Goal: Information Seeking & Learning: Find specific fact

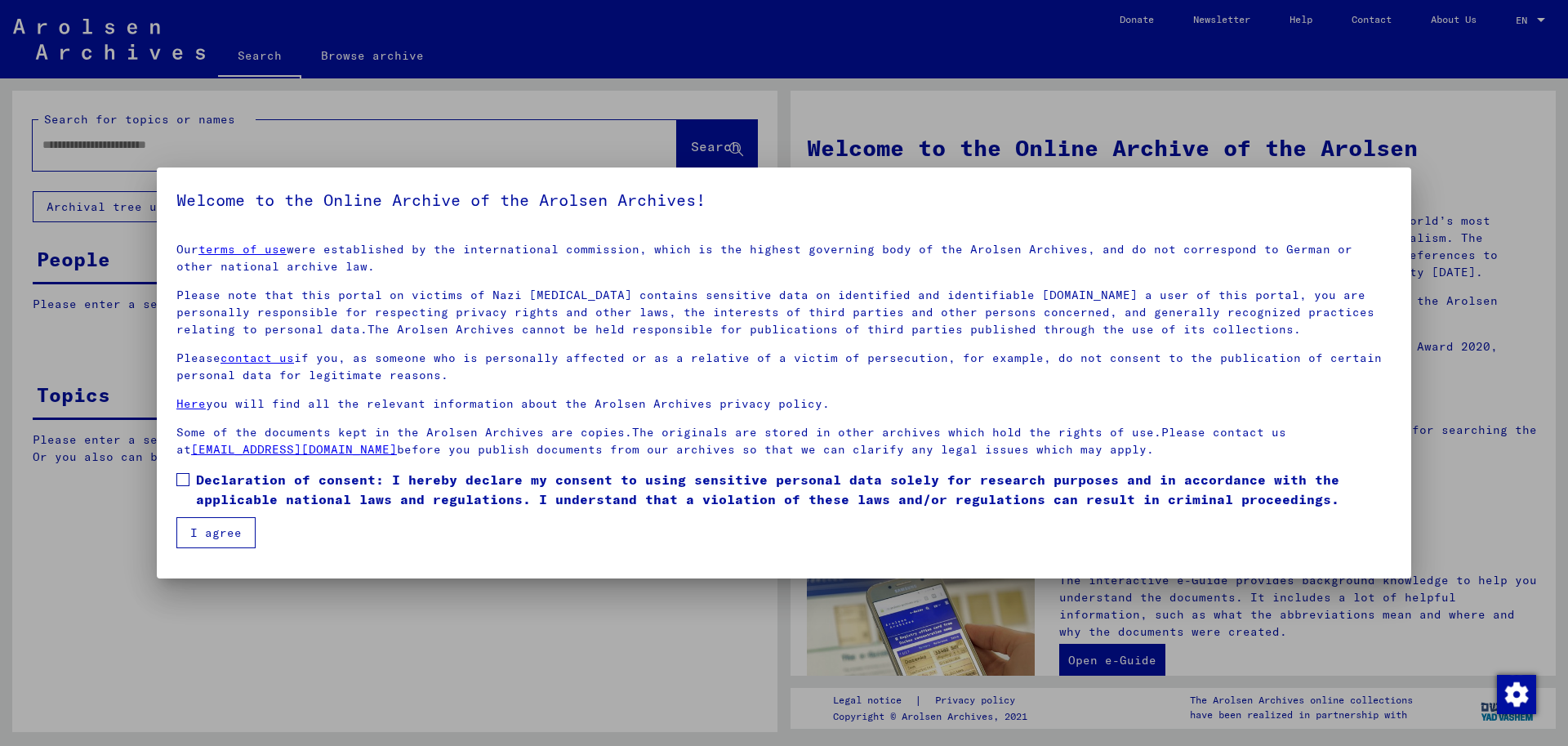
click at [192, 471] on label "Declaration of consent: I hereby declare my consent to using sensitive personal…" at bounding box center [784, 490] width 1215 height 40
click at [190, 475] on label "Declaration of consent: I hereby declare my consent to using sensitive personal…" at bounding box center [784, 490] width 1215 height 40
drag, startPoint x: 226, startPoint y: 542, endPoint x: 226, endPoint y: 527, distance: 15.0
click at [227, 541] on button "I agree" at bounding box center [216, 532] width 79 height 31
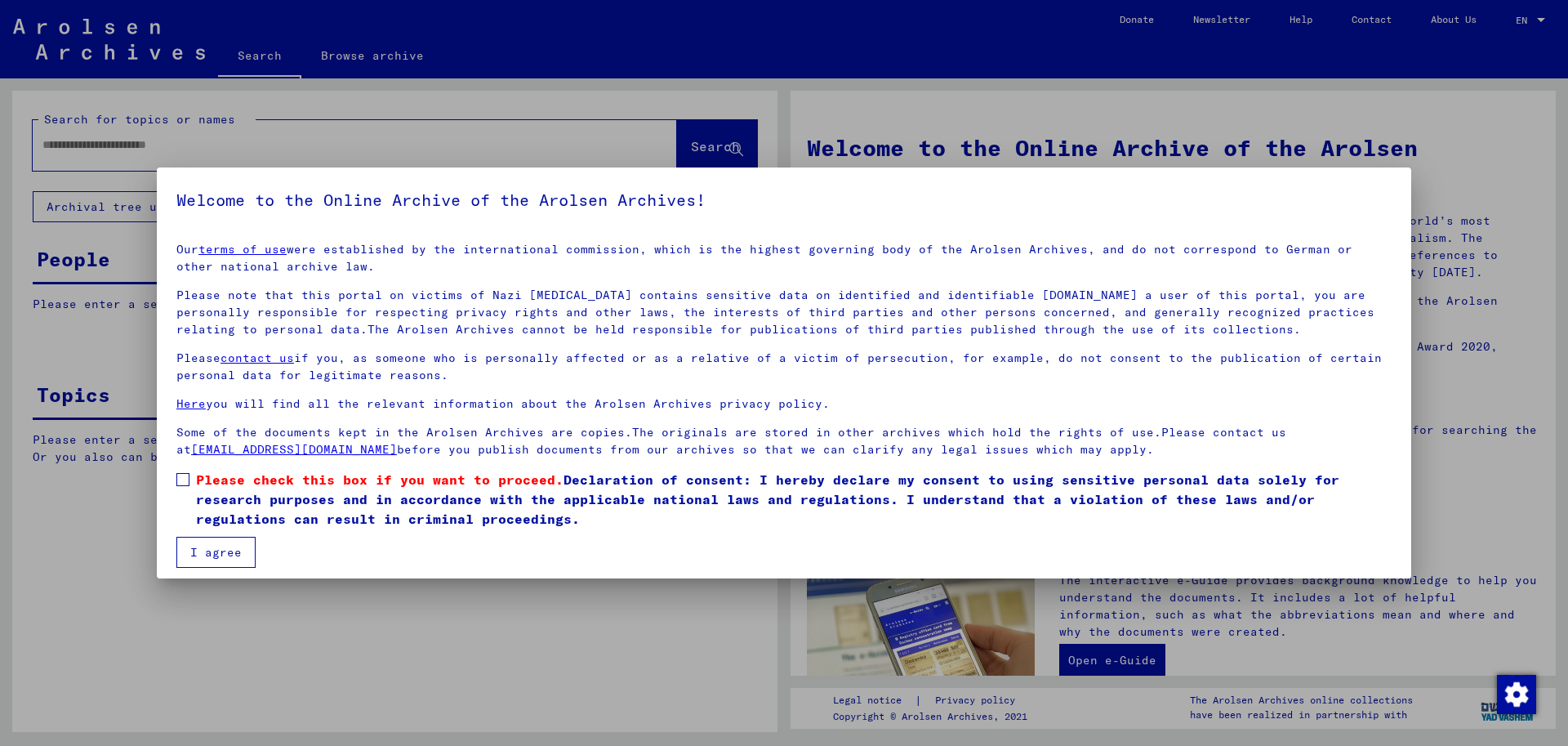
click at [188, 479] on span at bounding box center [182, 479] width 13 height 13
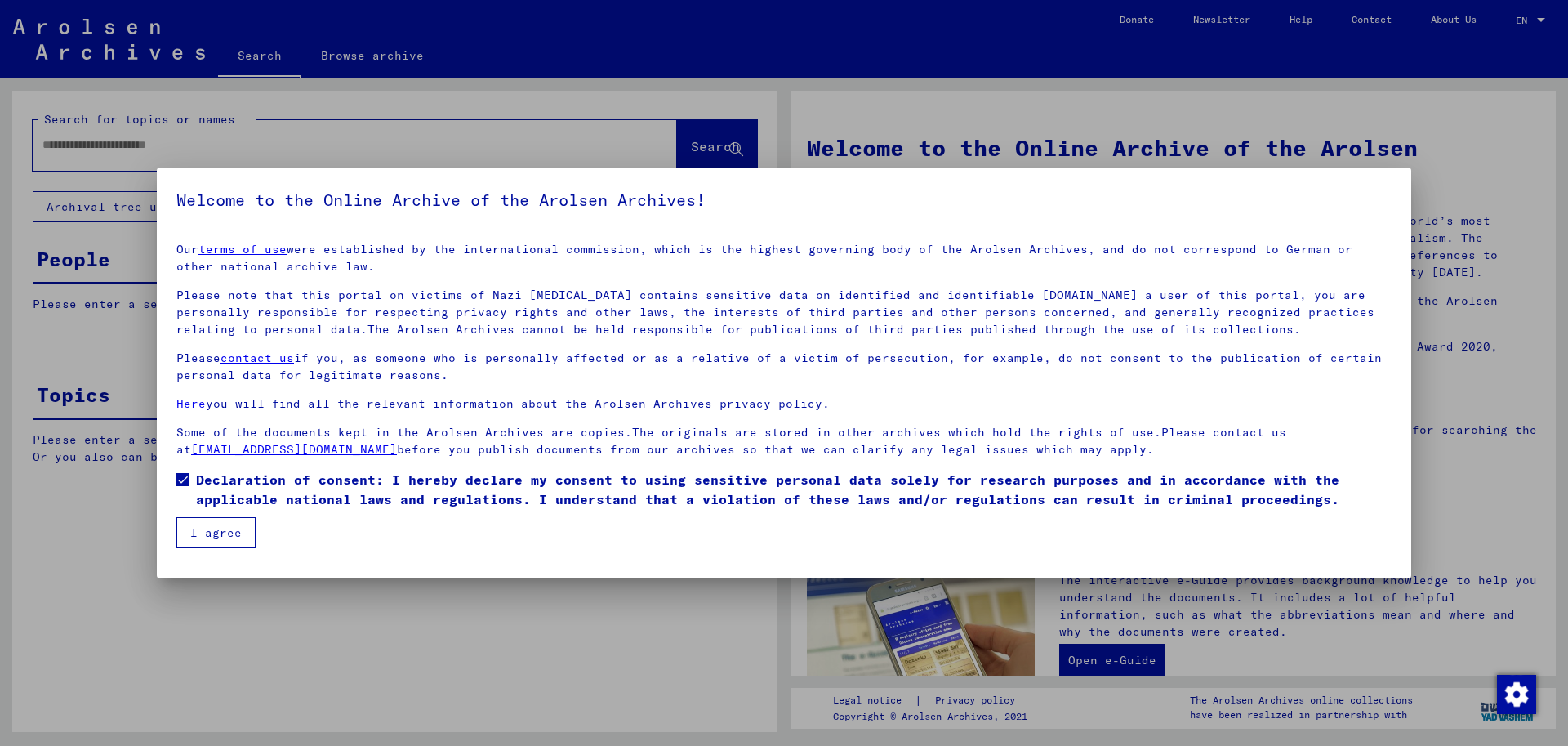
click at [213, 540] on button "I agree" at bounding box center [216, 532] width 79 height 31
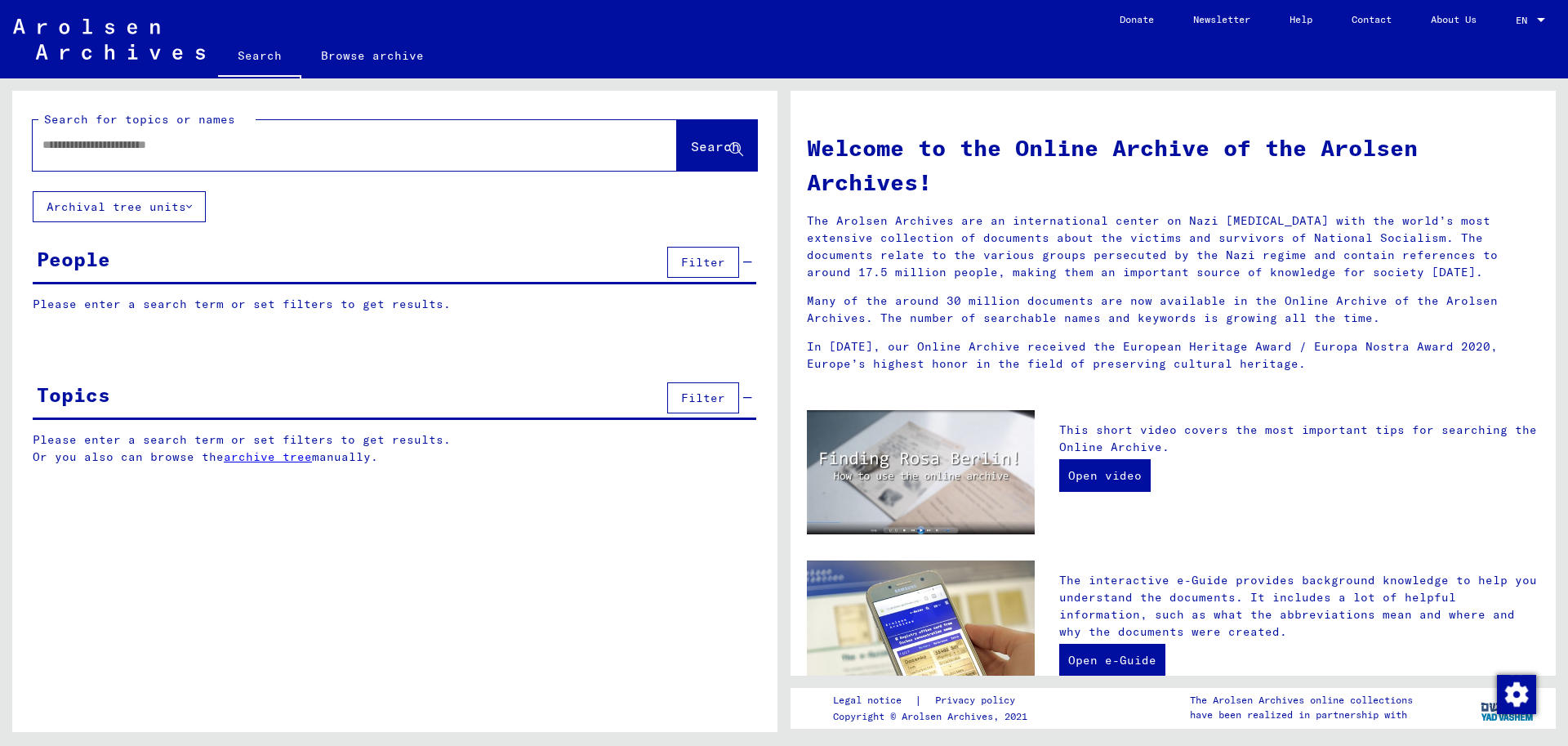
click at [111, 138] on input "text" at bounding box center [335, 145] width 586 height 17
type input "**********"
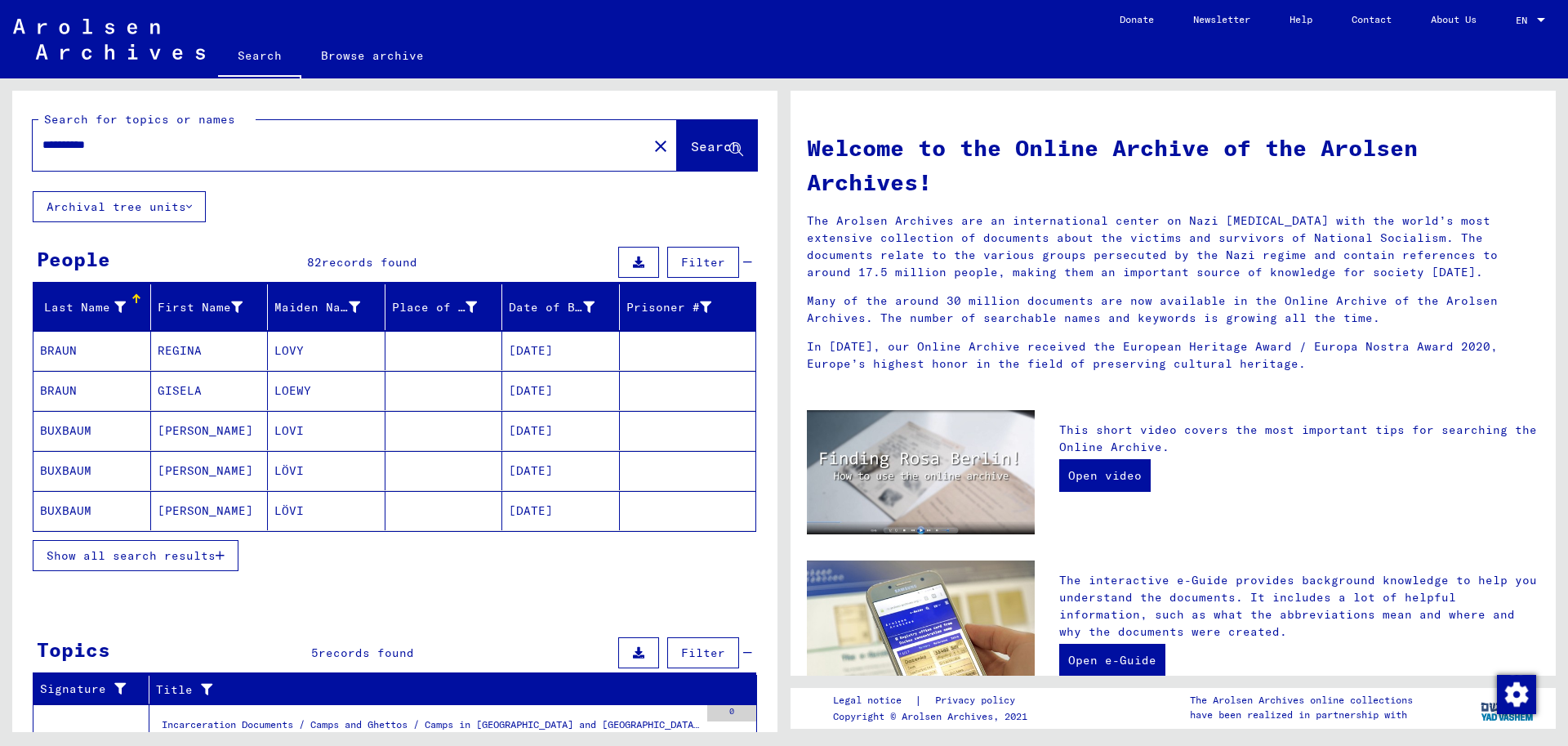
click at [167, 552] on span "Show all search results" at bounding box center [131, 555] width 169 height 14
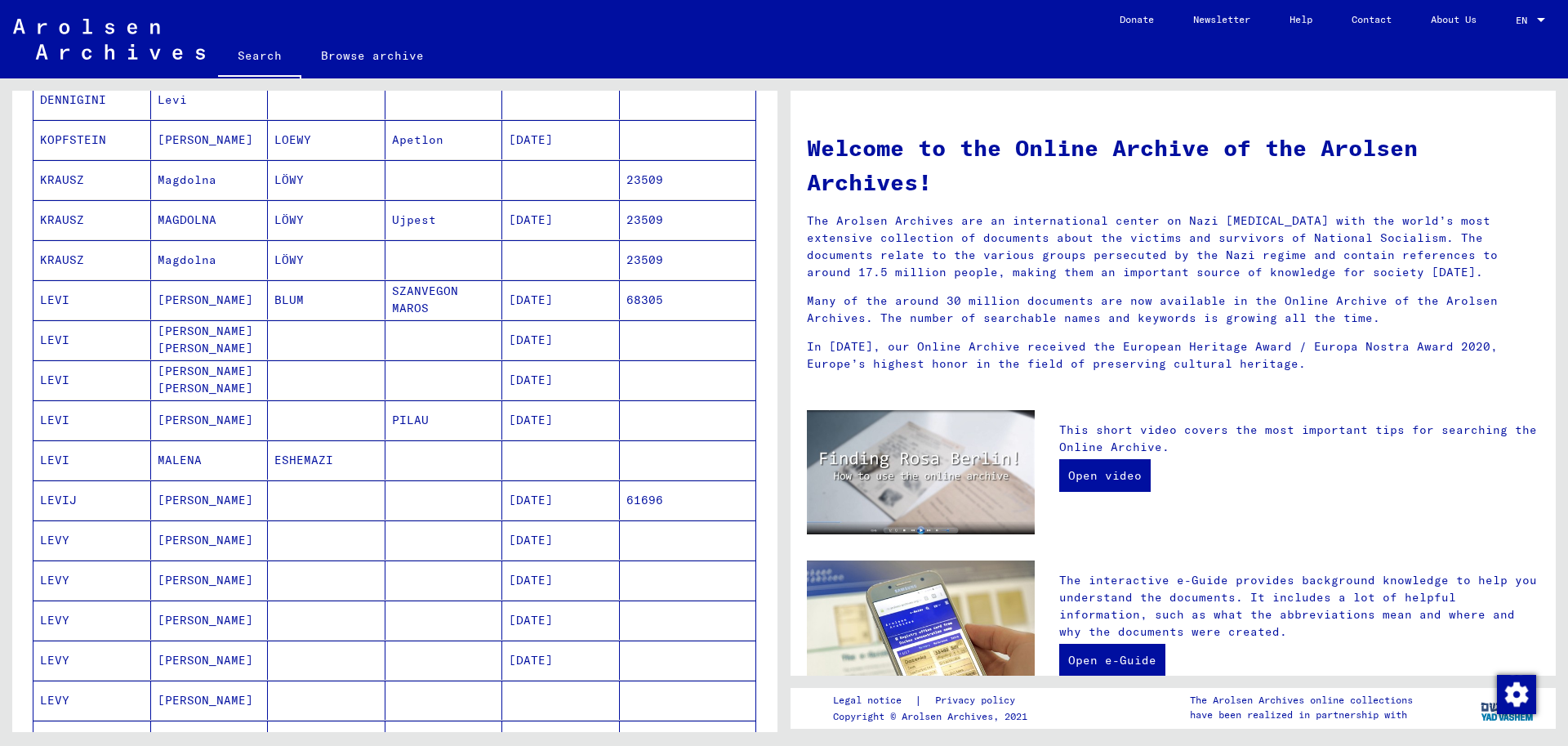
scroll to position [456, 0]
click at [559, 579] on mat-cell "[DATE]" at bounding box center [561, 575] width 118 height 40
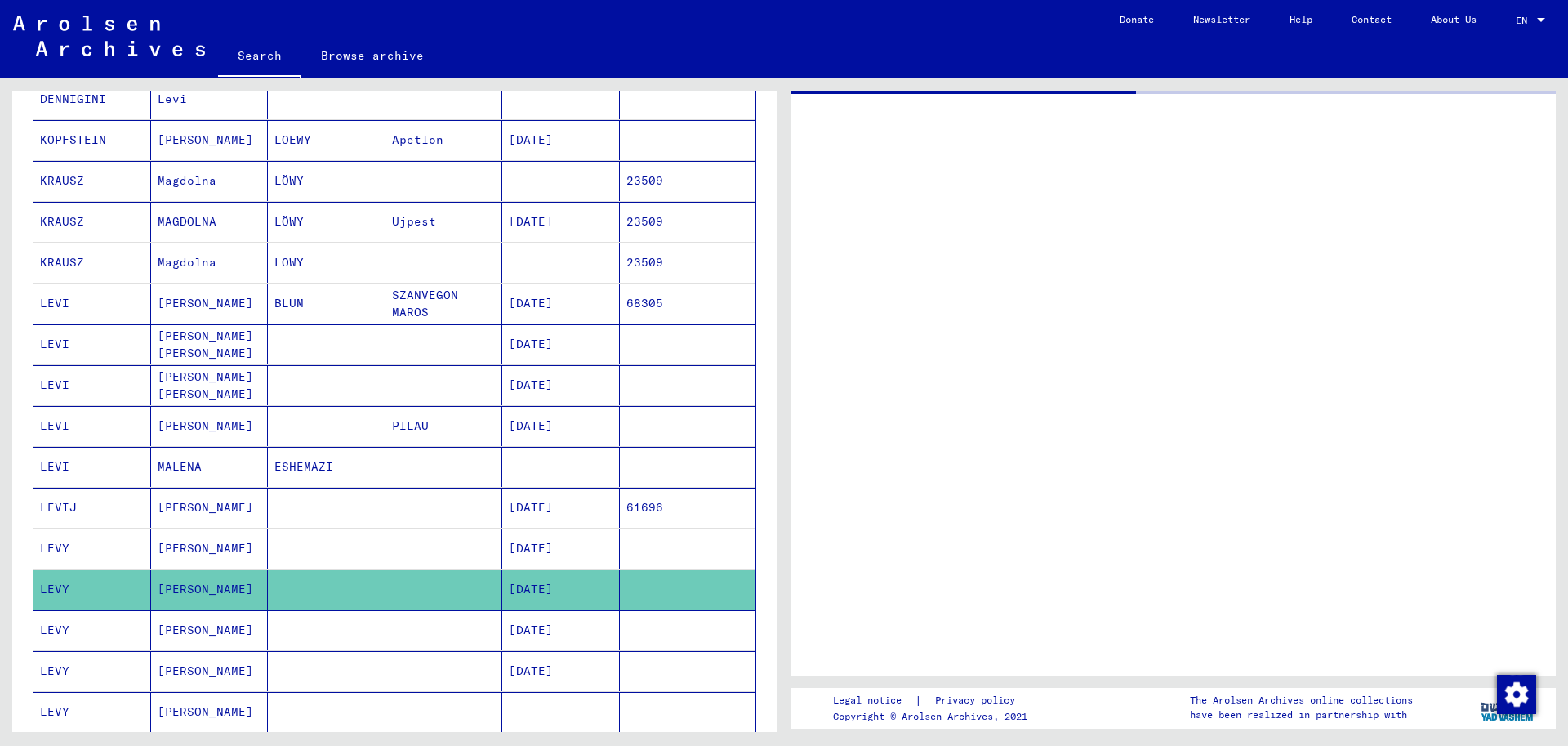
scroll to position [460, 0]
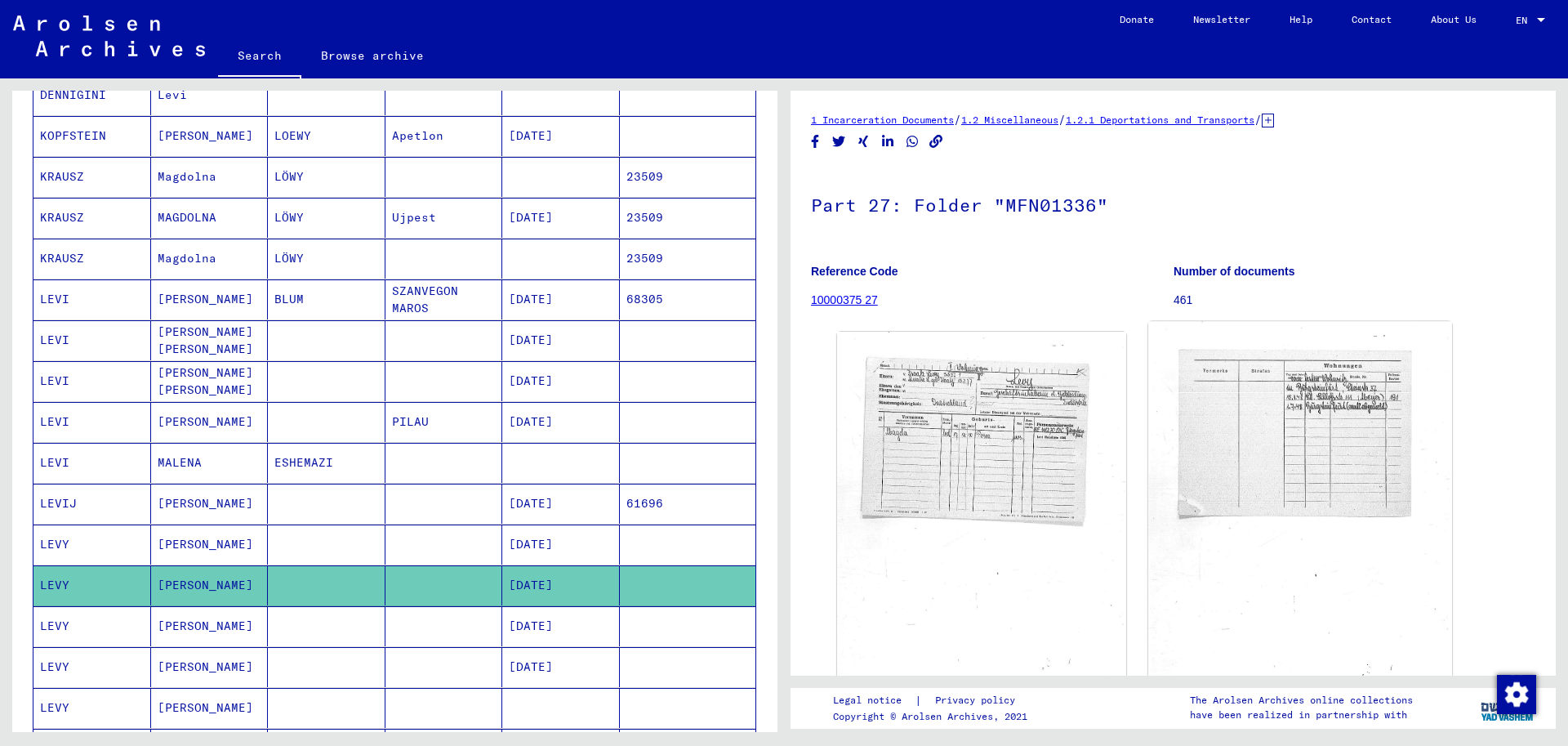
click at [1306, 435] on img at bounding box center [1299, 531] width 303 height 419
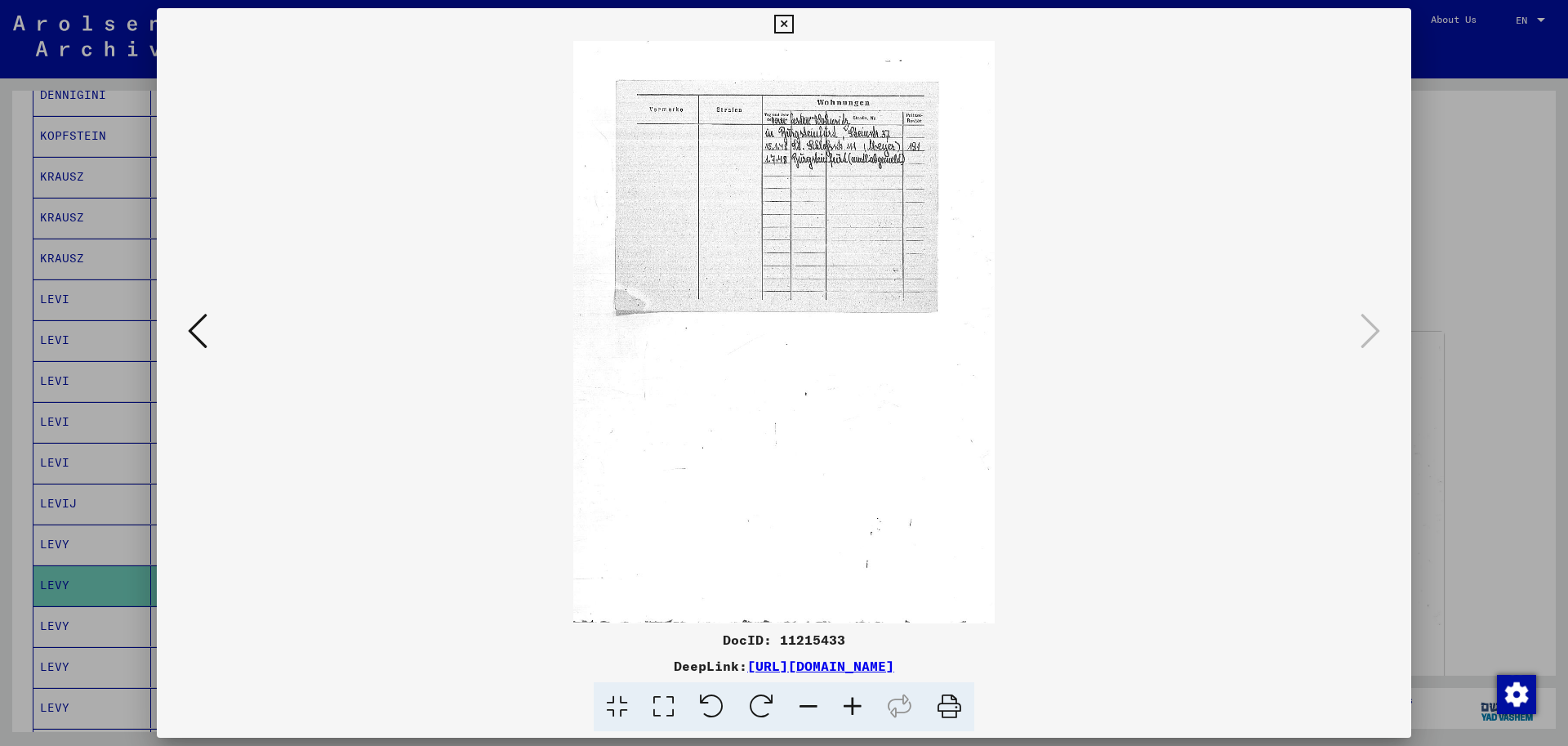
click at [855, 709] on icon at bounding box center [852, 706] width 44 height 49
click at [856, 709] on icon at bounding box center [852, 706] width 44 height 49
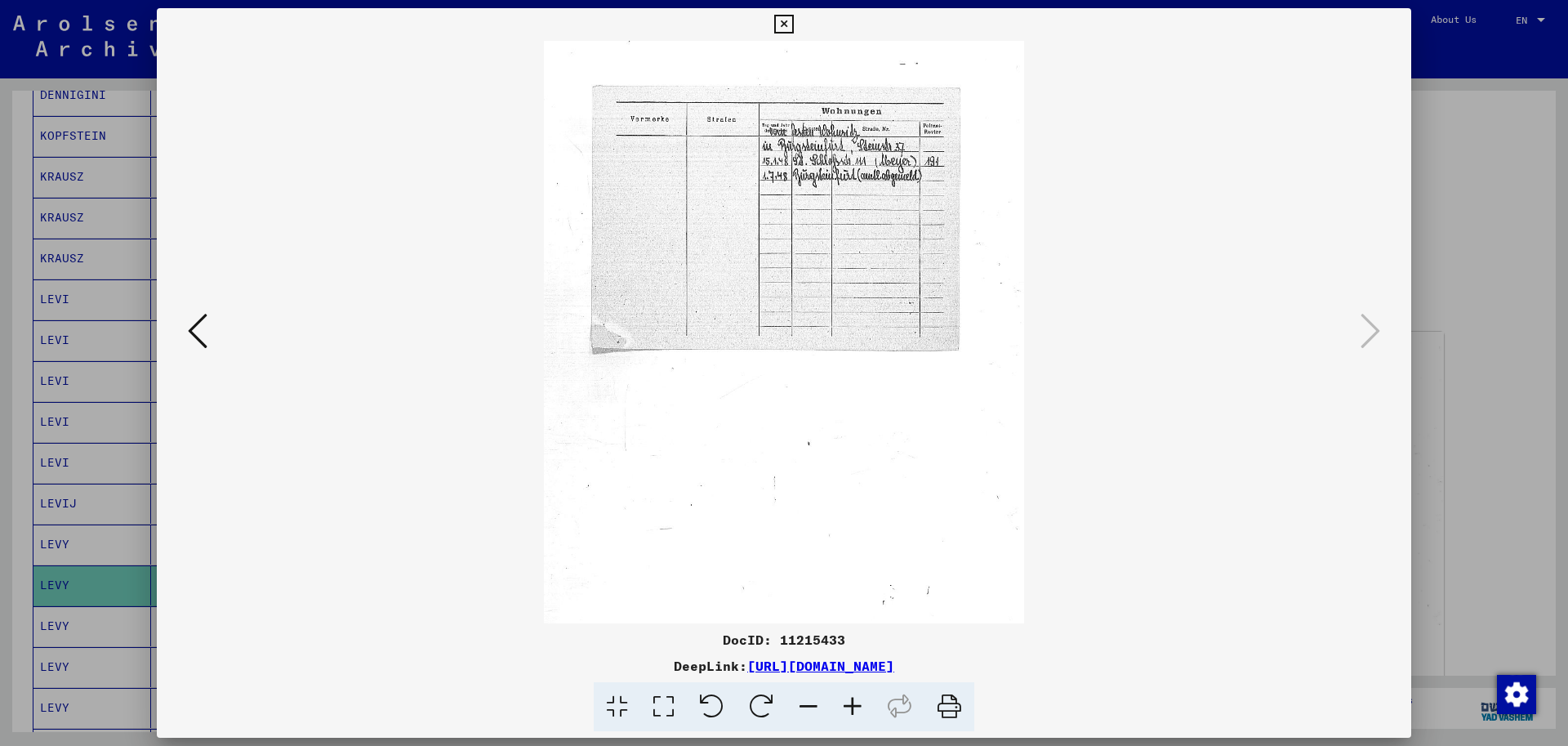
click at [856, 709] on icon at bounding box center [852, 706] width 44 height 49
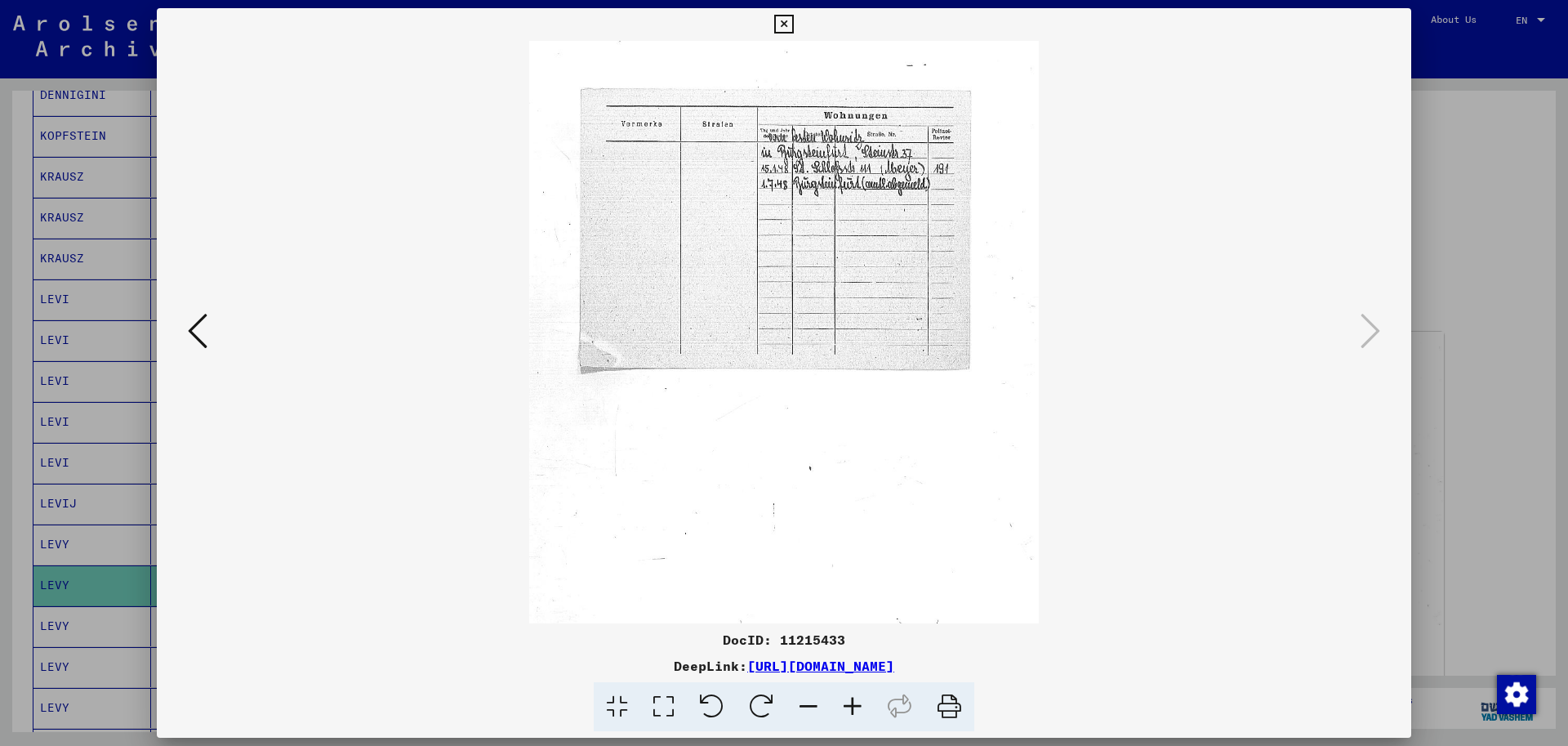
click at [857, 709] on icon at bounding box center [852, 706] width 44 height 49
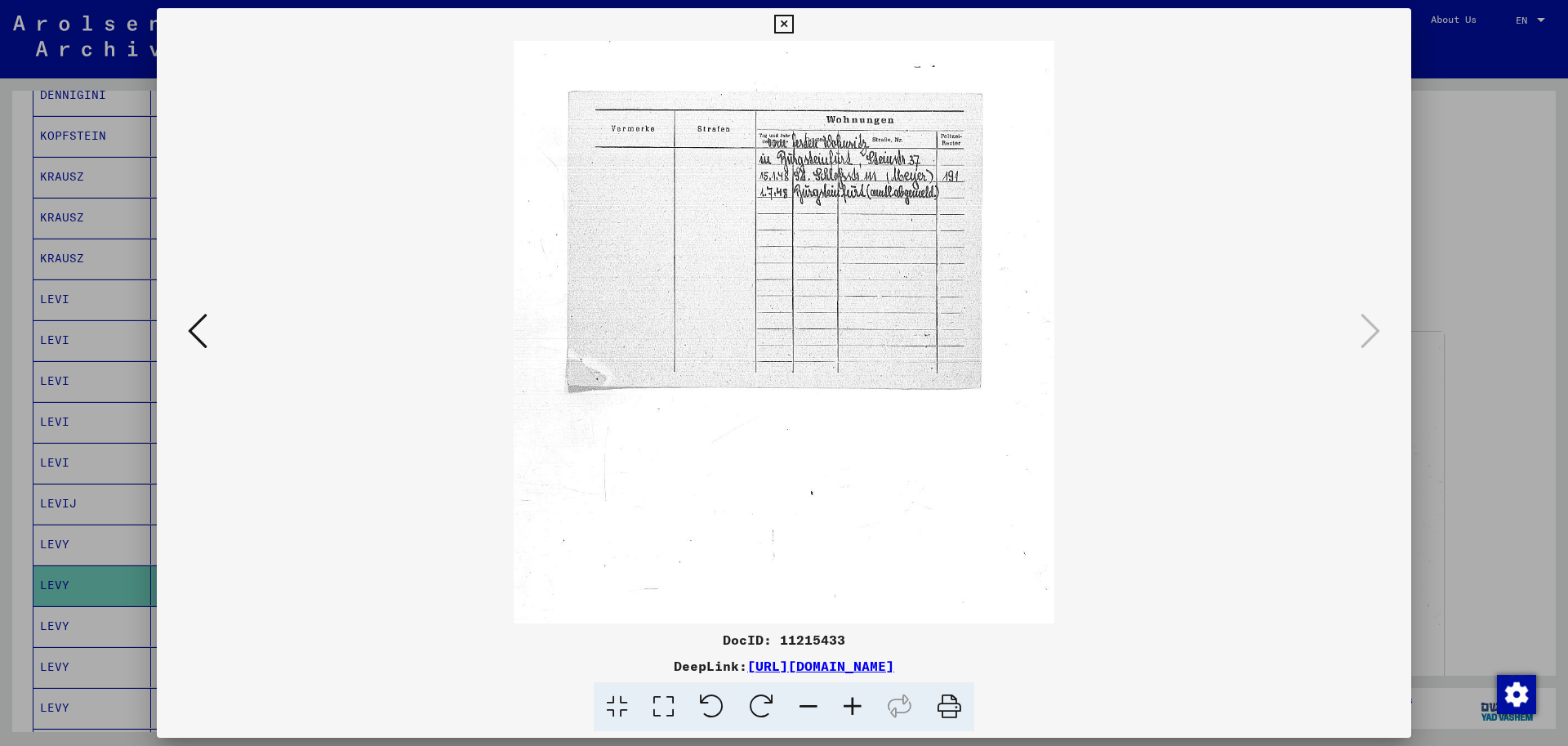
click at [858, 709] on icon at bounding box center [852, 706] width 44 height 49
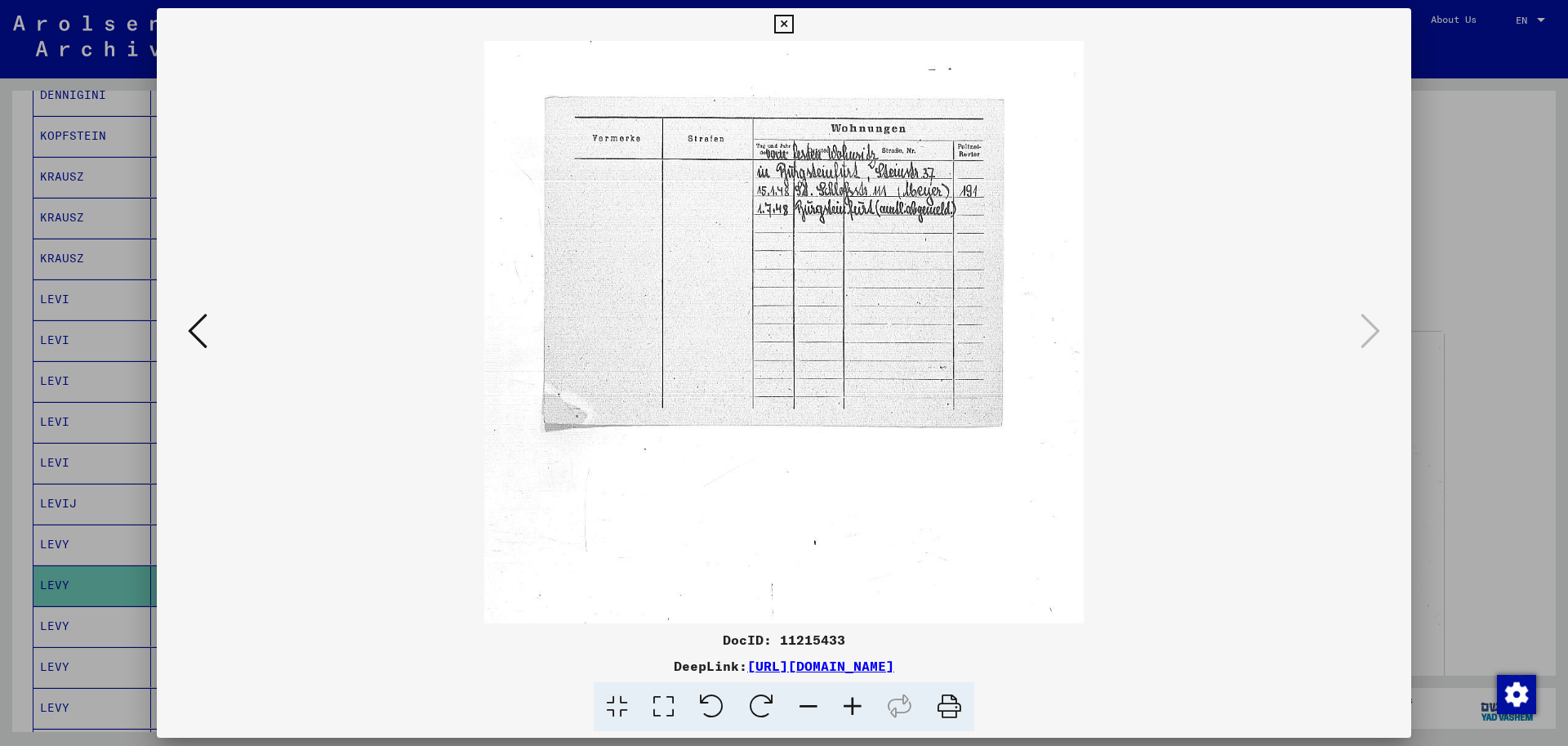
click at [860, 708] on icon at bounding box center [852, 706] width 44 height 49
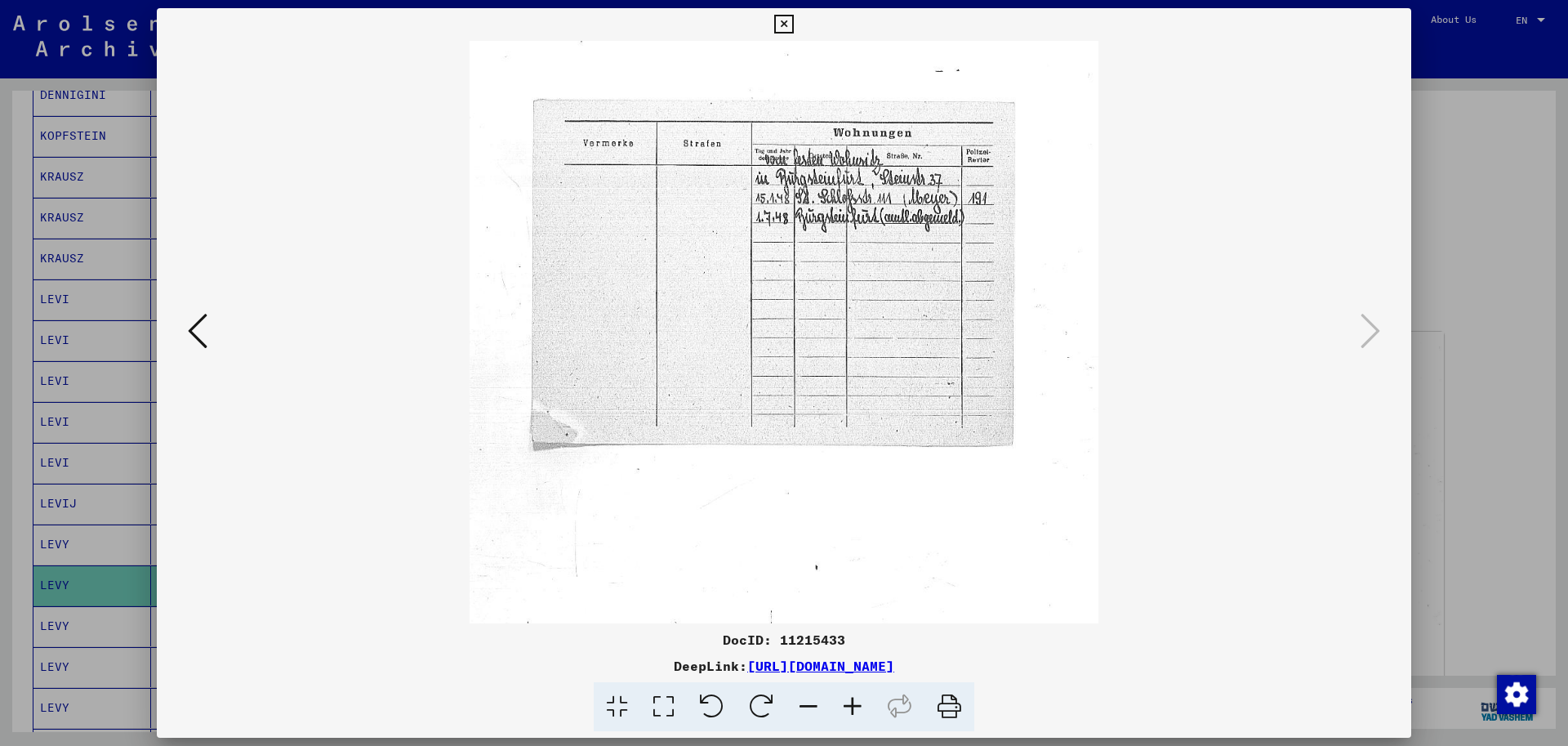
click at [861, 707] on icon at bounding box center [852, 706] width 44 height 49
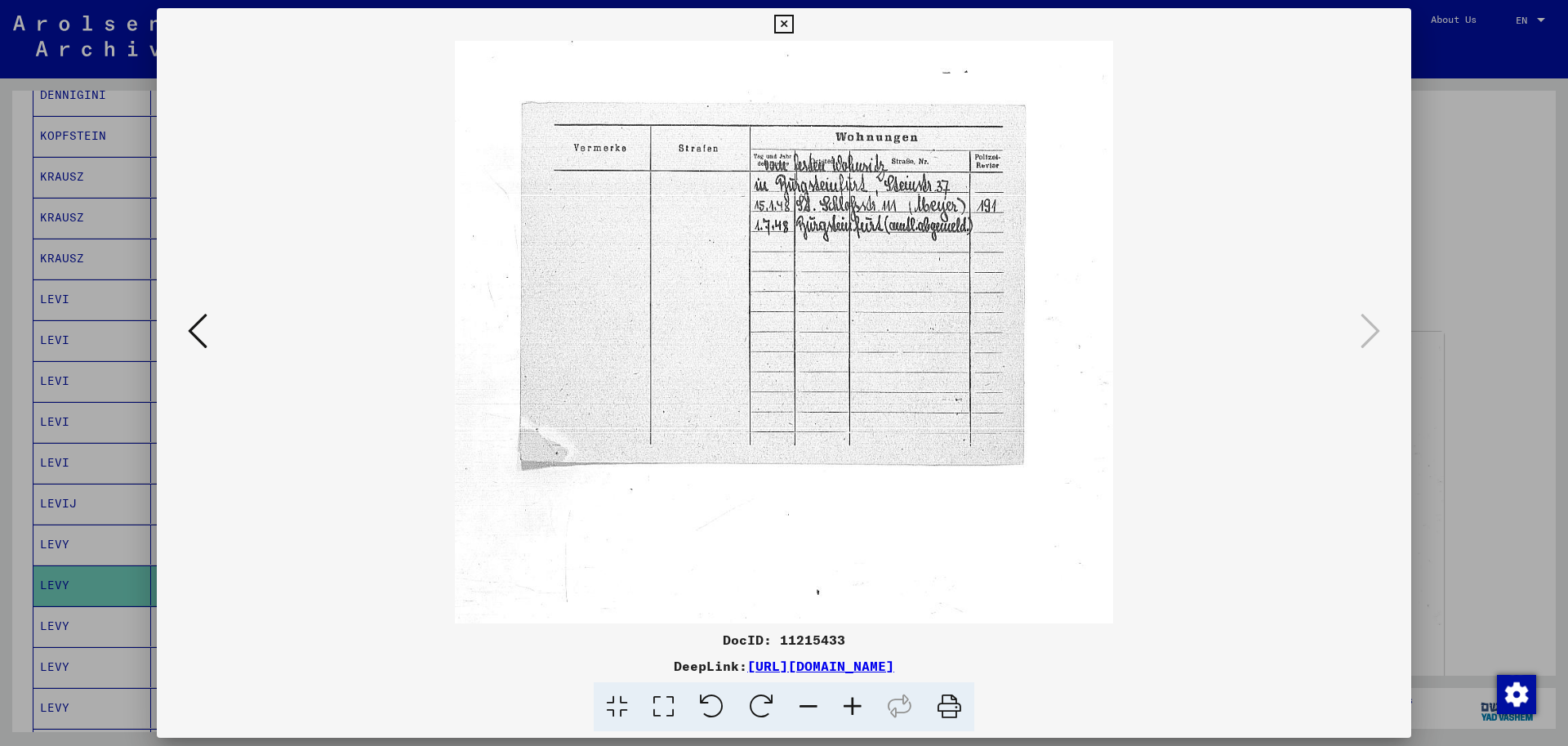
click at [863, 707] on icon at bounding box center [852, 706] width 44 height 49
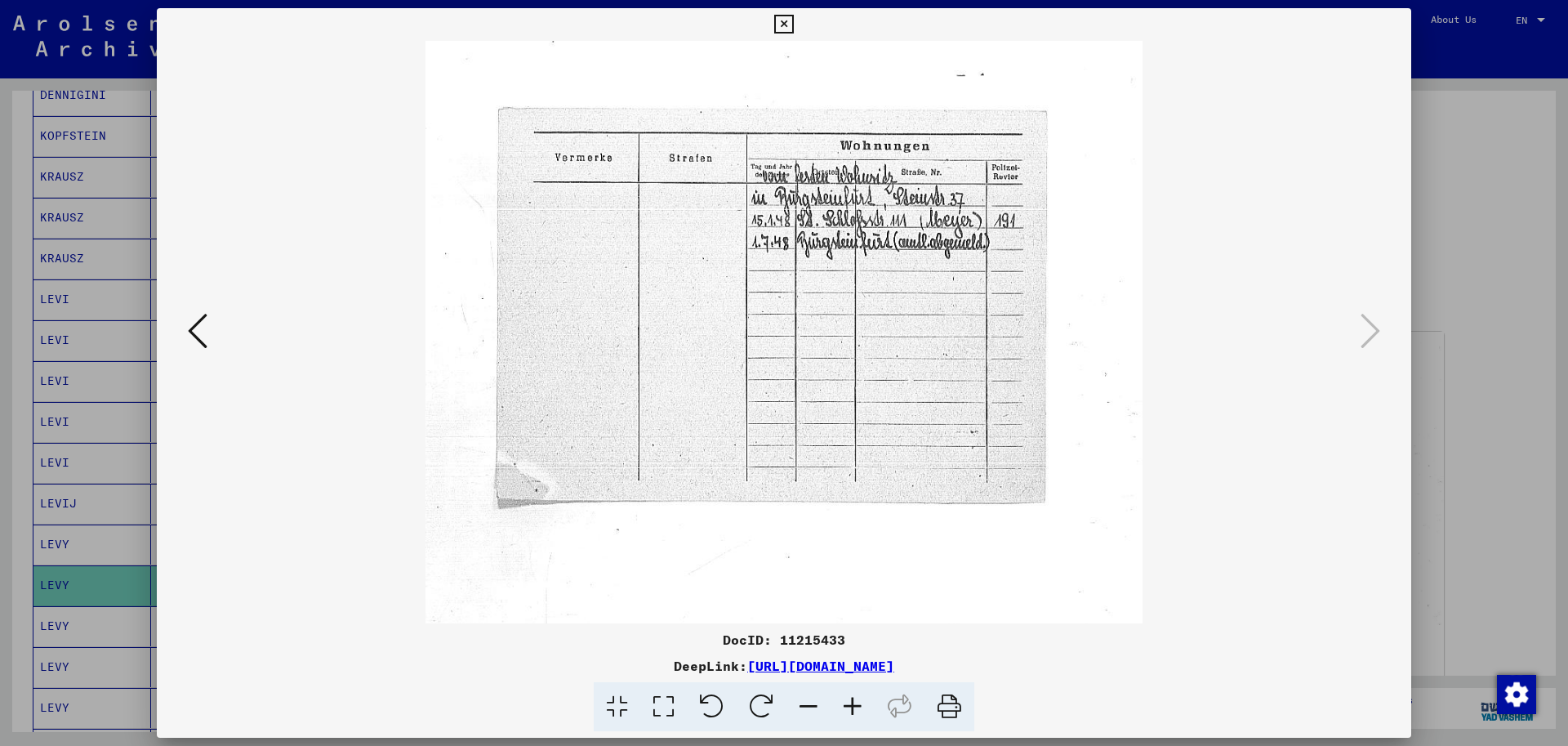
click at [864, 707] on icon at bounding box center [852, 706] width 44 height 49
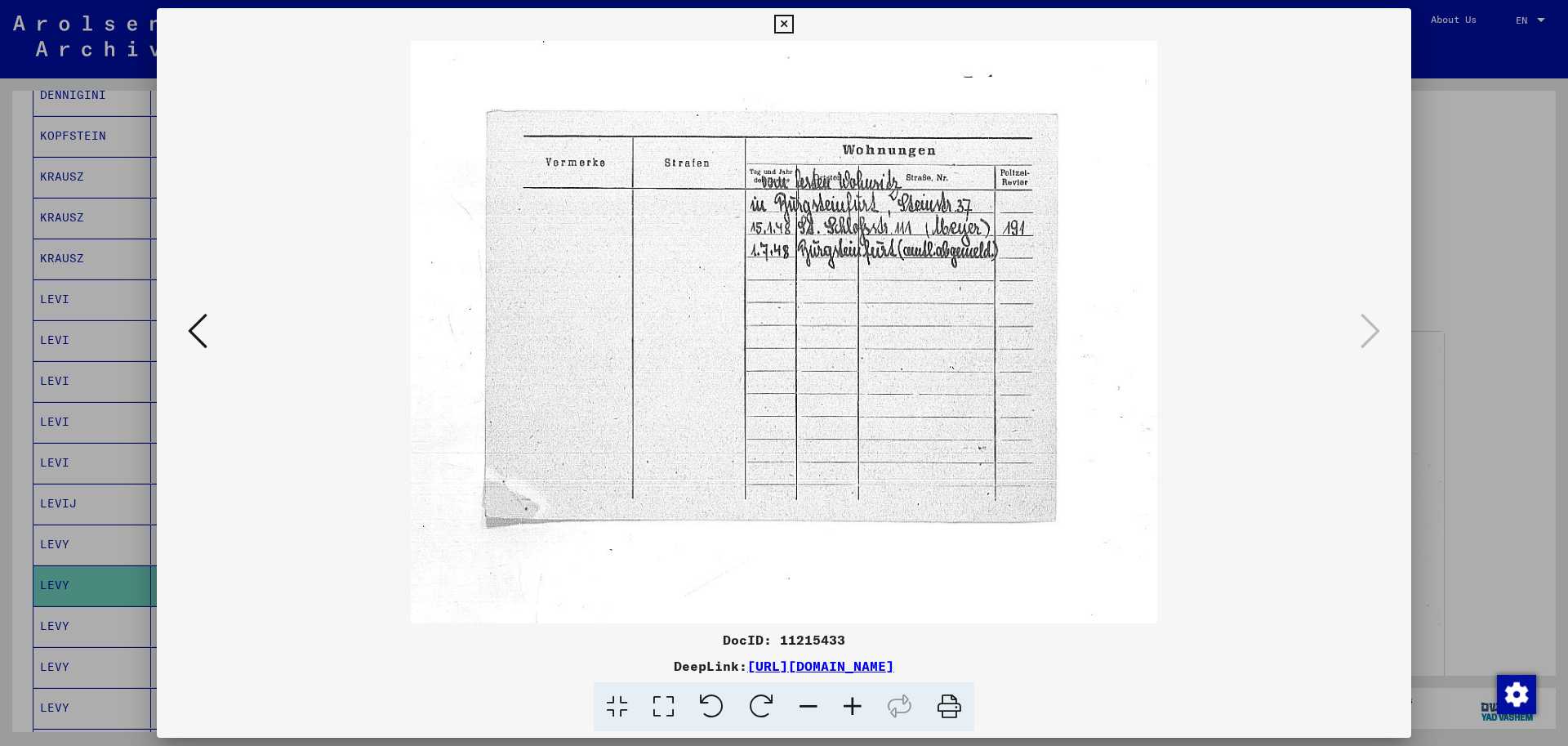
click at [864, 707] on icon at bounding box center [852, 706] width 44 height 49
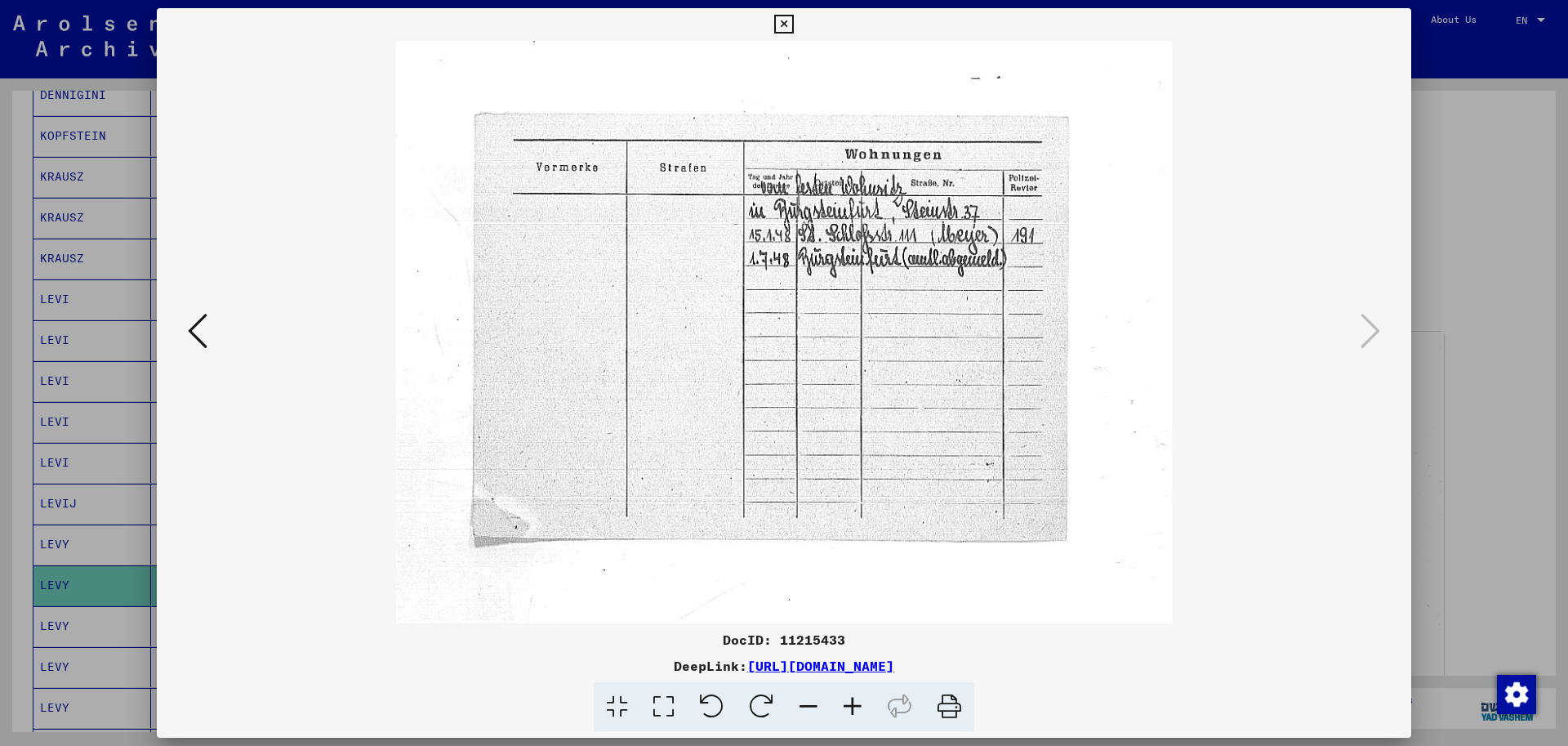
click at [864, 707] on icon at bounding box center [852, 706] width 44 height 49
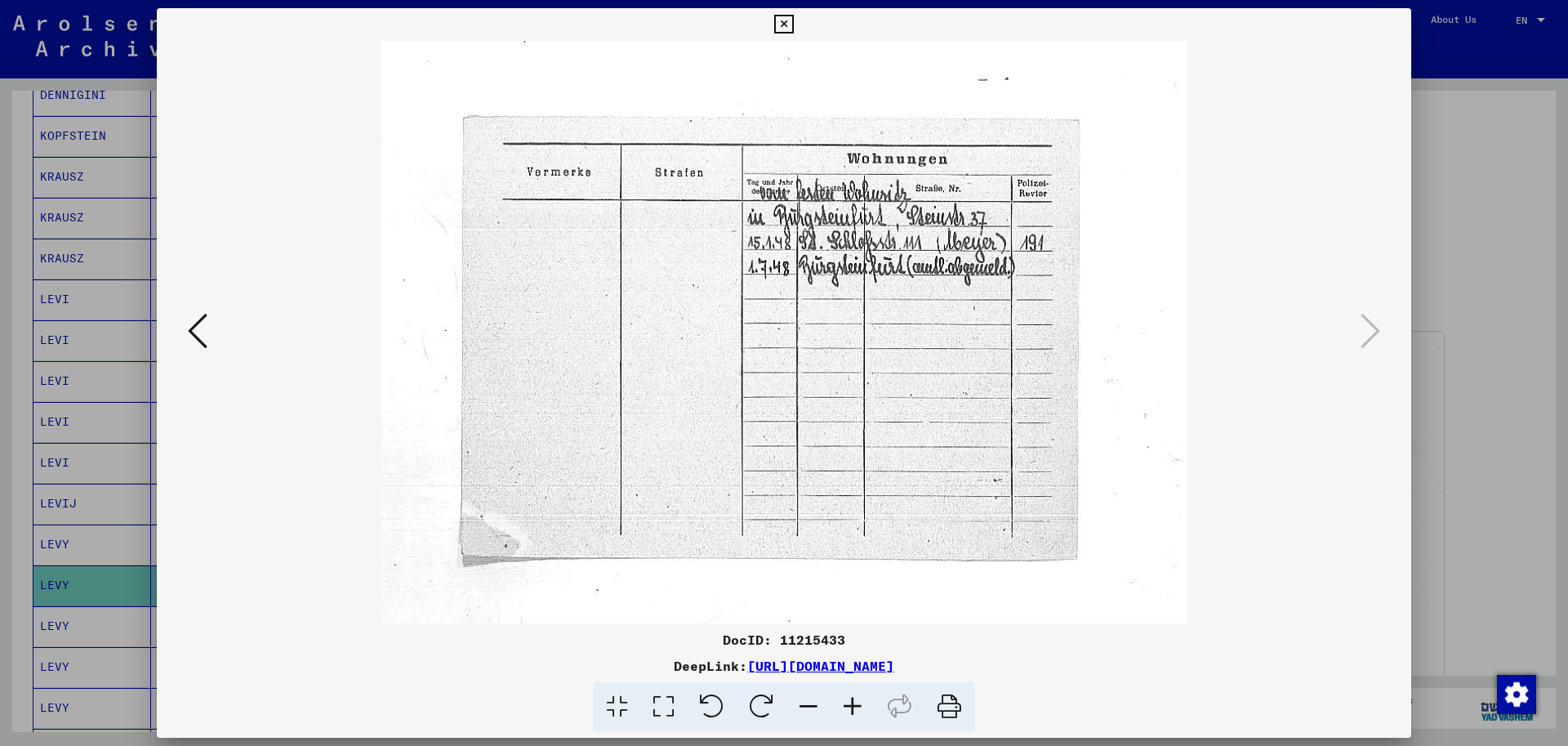
click at [864, 707] on icon at bounding box center [852, 706] width 44 height 49
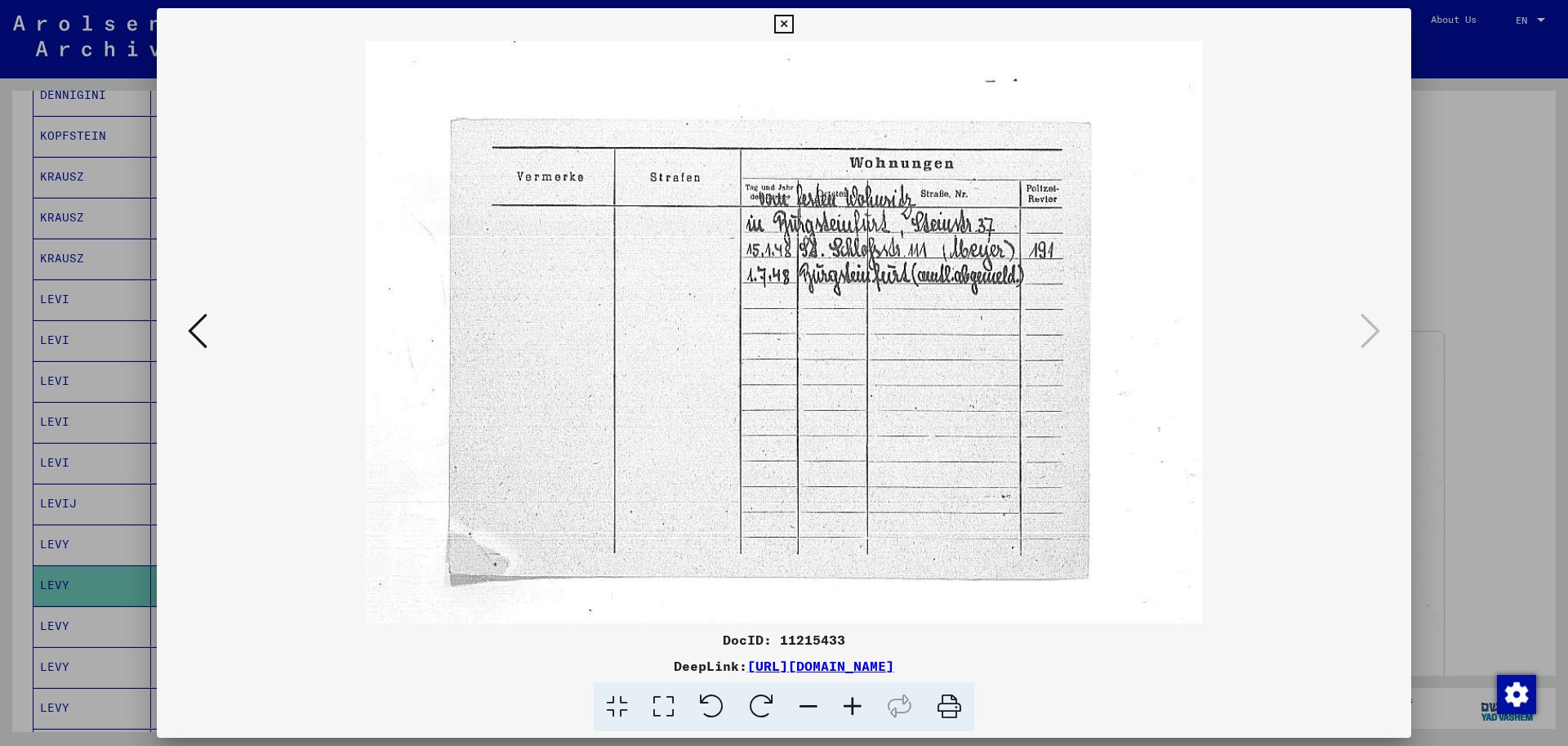
click at [122, 591] on div at bounding box center [784, 373] width 1568 height 746
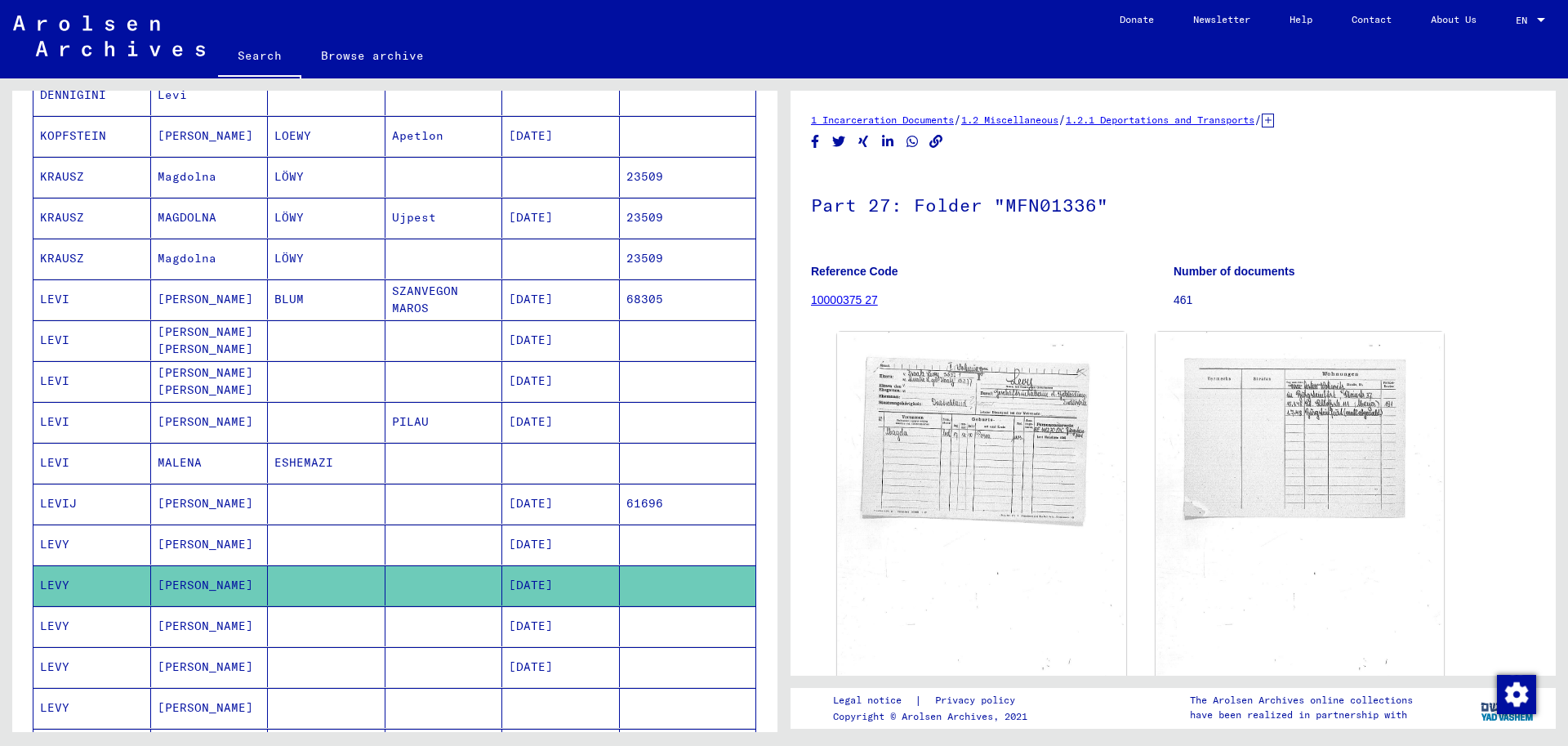
click at [508, 623] on mat-cell "[DATE]" at bounding box center [561, 626] width 118 height 40
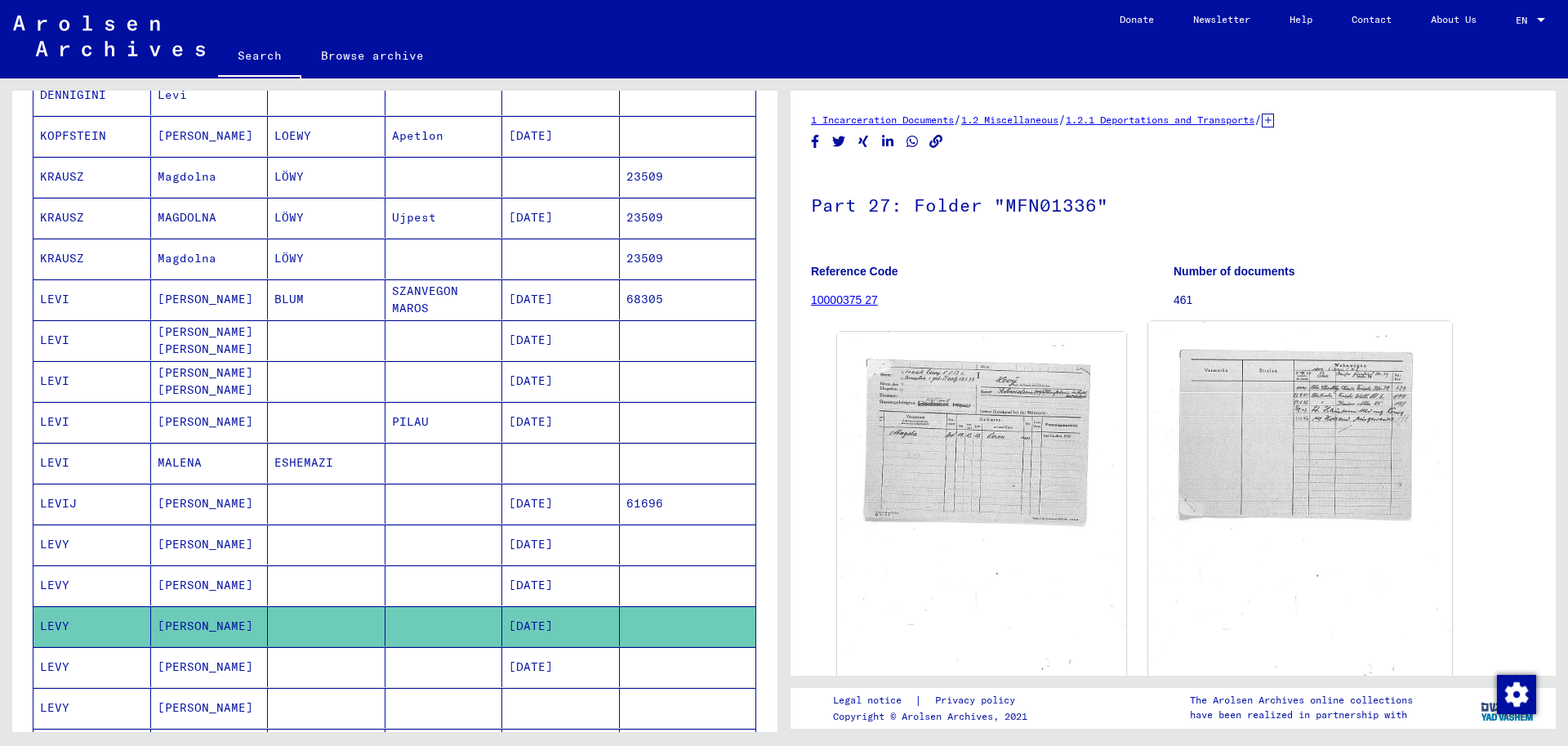
click at [1257, 450] on img at bounding box center [1299, 531] width 303 height 419
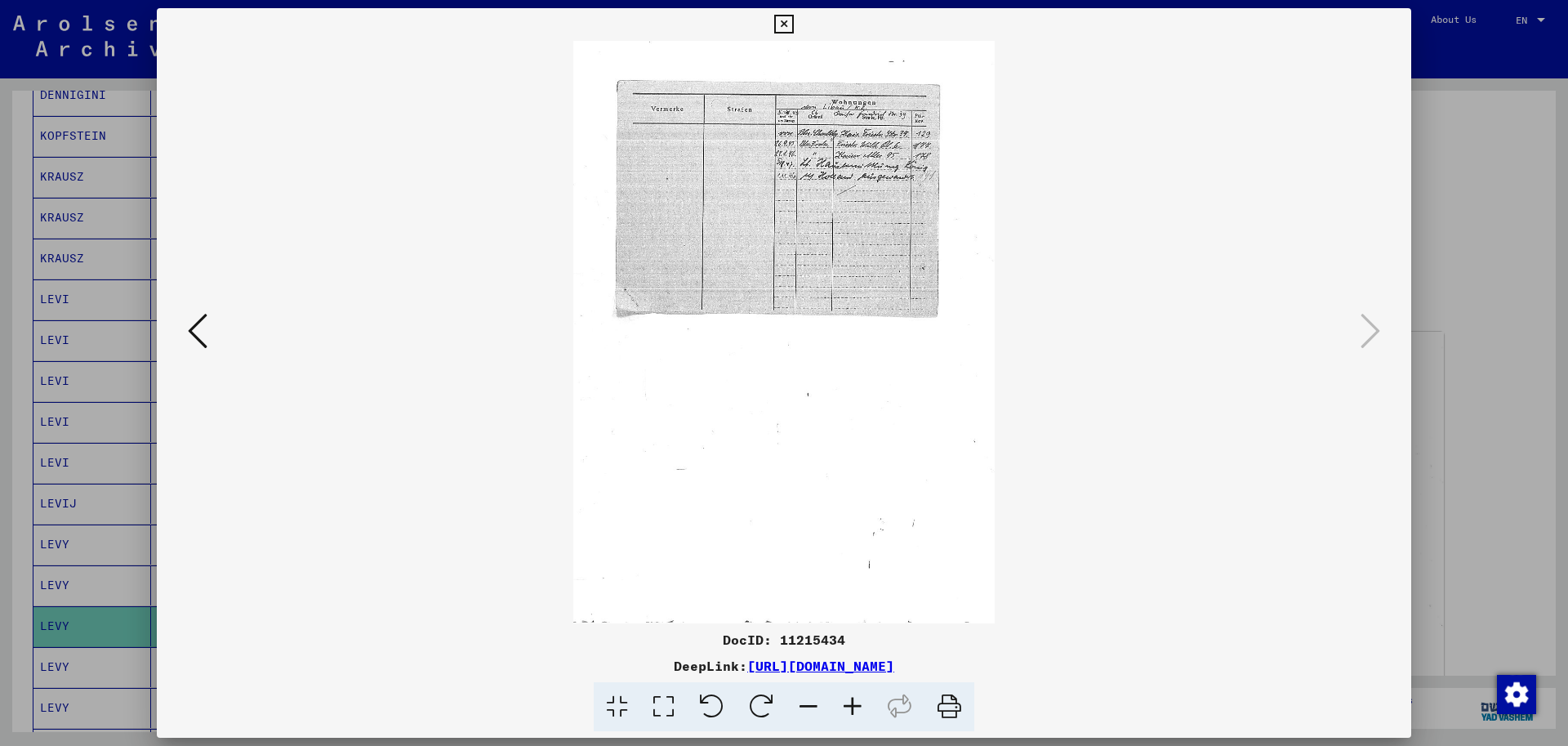
click at [855, 703] on icon at bounding box center [852, 706] width 44 height 49
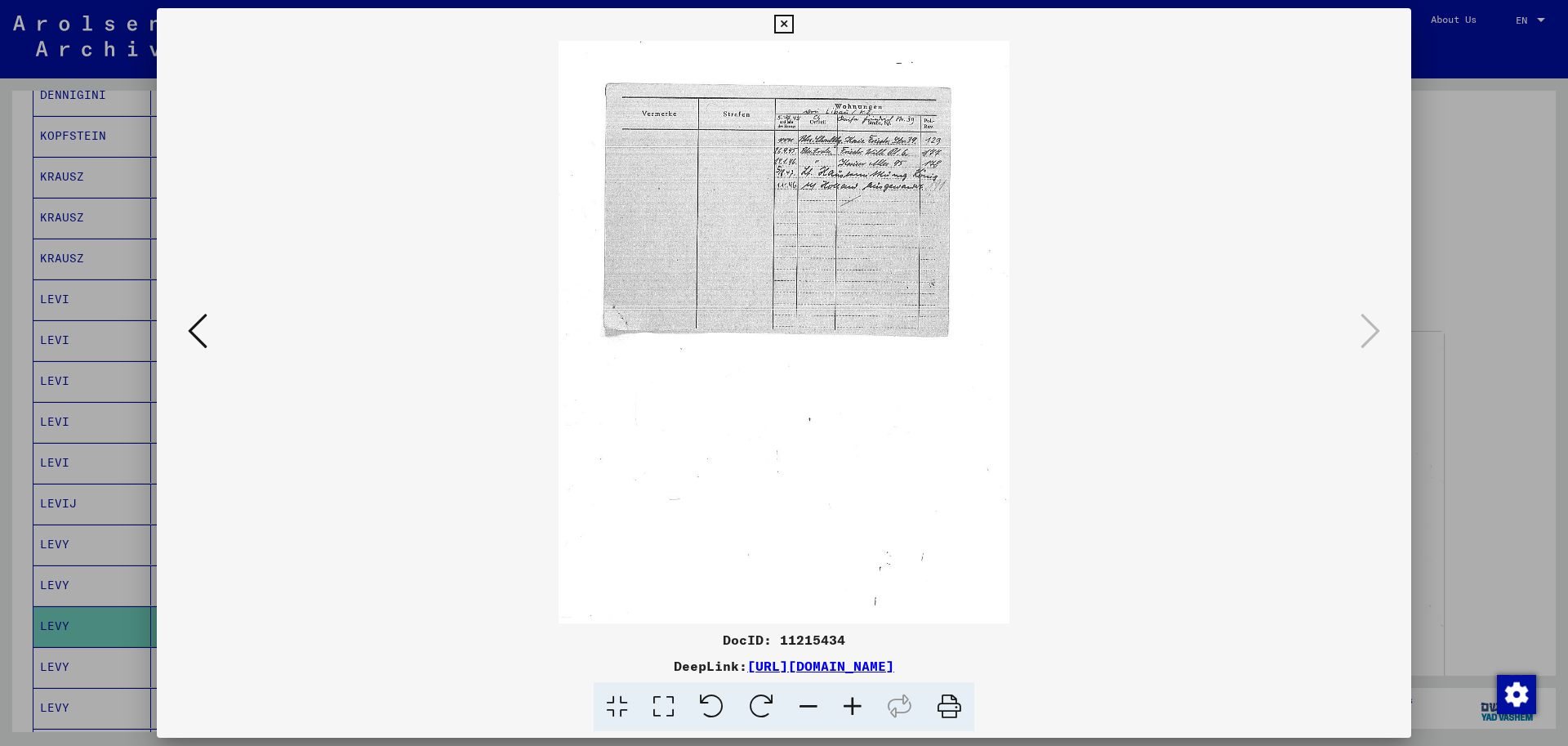
click at [855, 703] on icon at bounding box center [852, 706] width 44 height 49
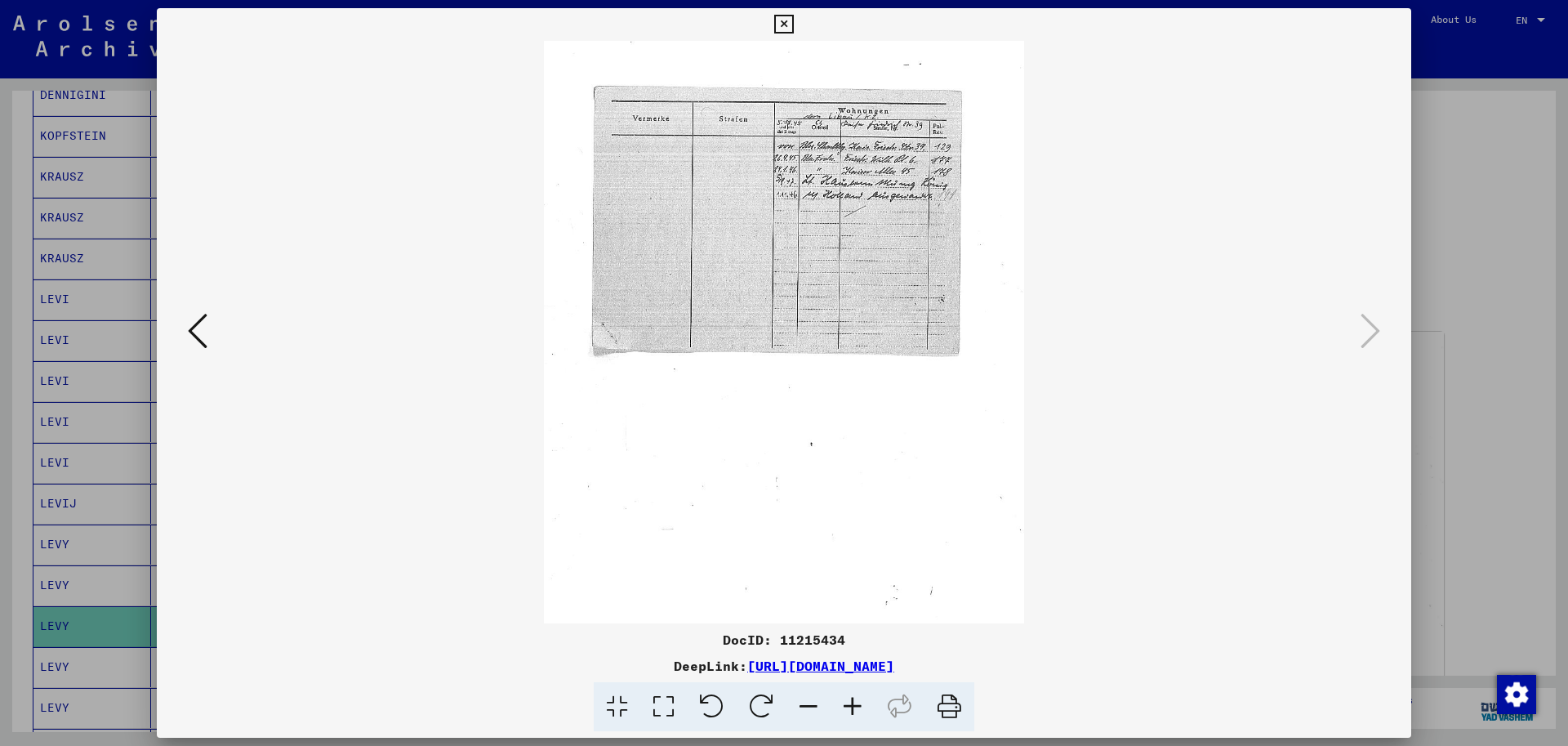
click at [855, 703] on icon at bounding box center [852, 706] width 44 height 49
click at [855, 703] on icon at bounding box center [852, 706] width 44 height 49
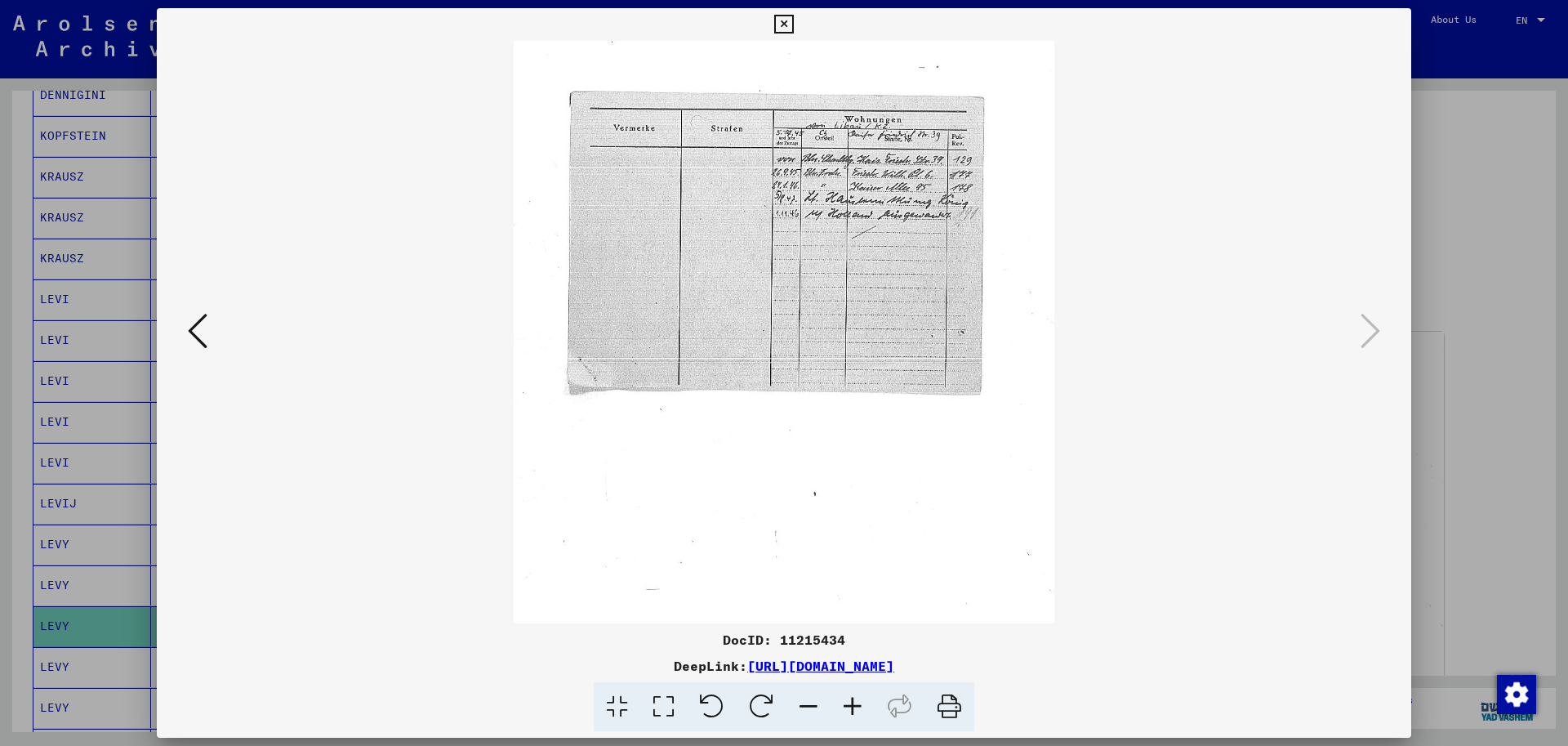
click at [856, 703] on icon at bounding box center [852, 706] width 44 height 49
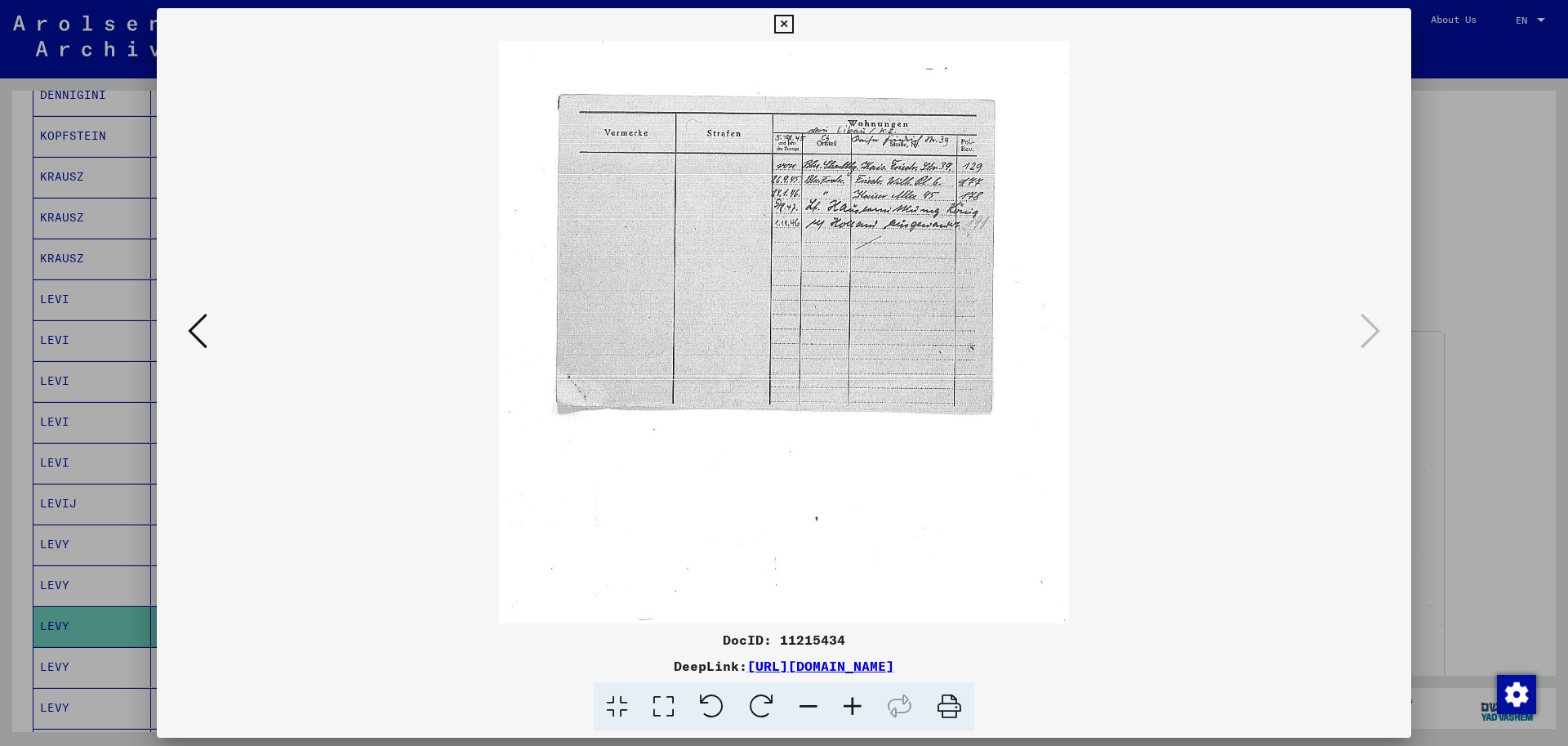
click at [856, 703] on icon at bounding box center [852, 706] width 44 height 49
click at [857, 702] on icon at bounding box center [852, 706] width 44 height 49
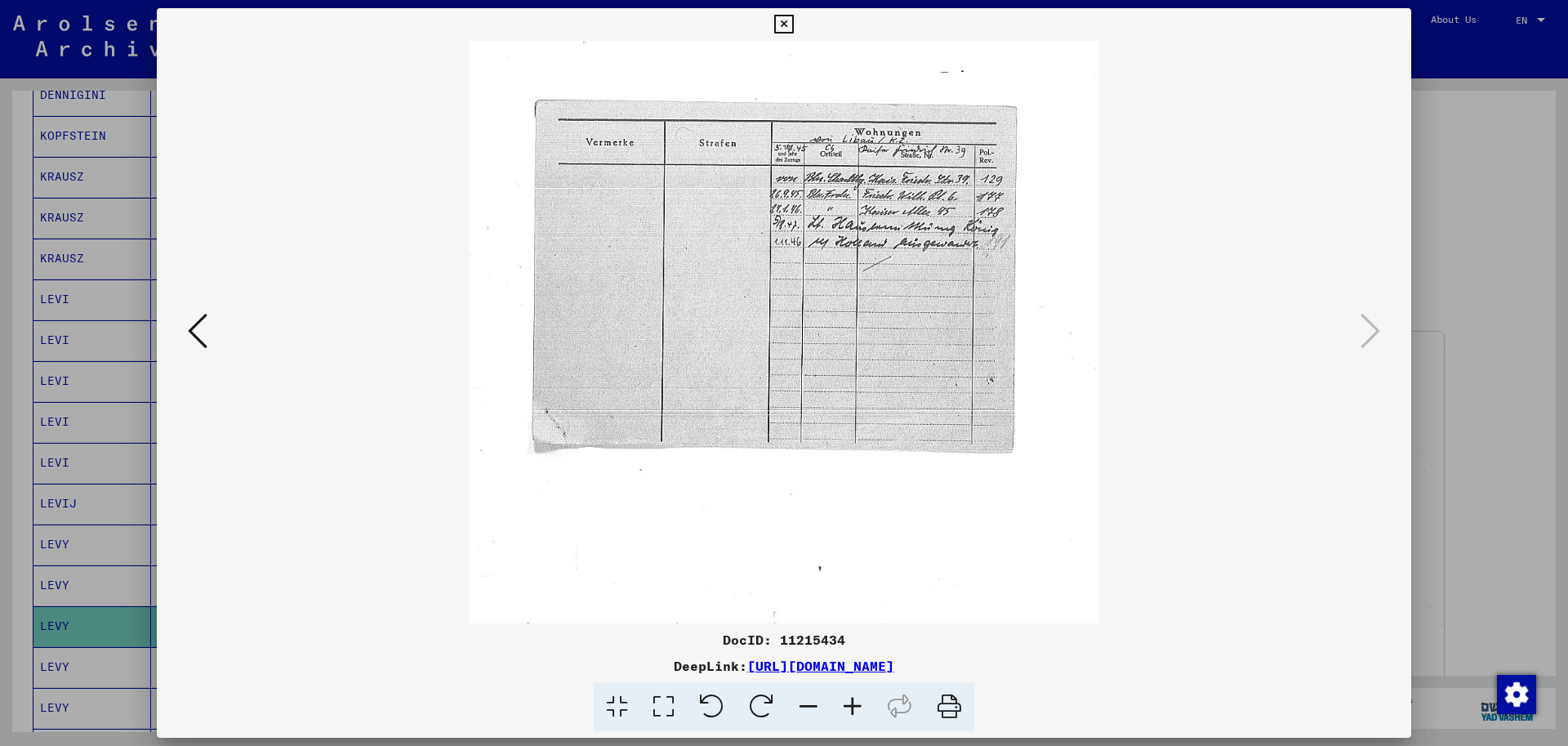
click at [857, 702] on icon at bounding box center [852, 706] width 44 height 49
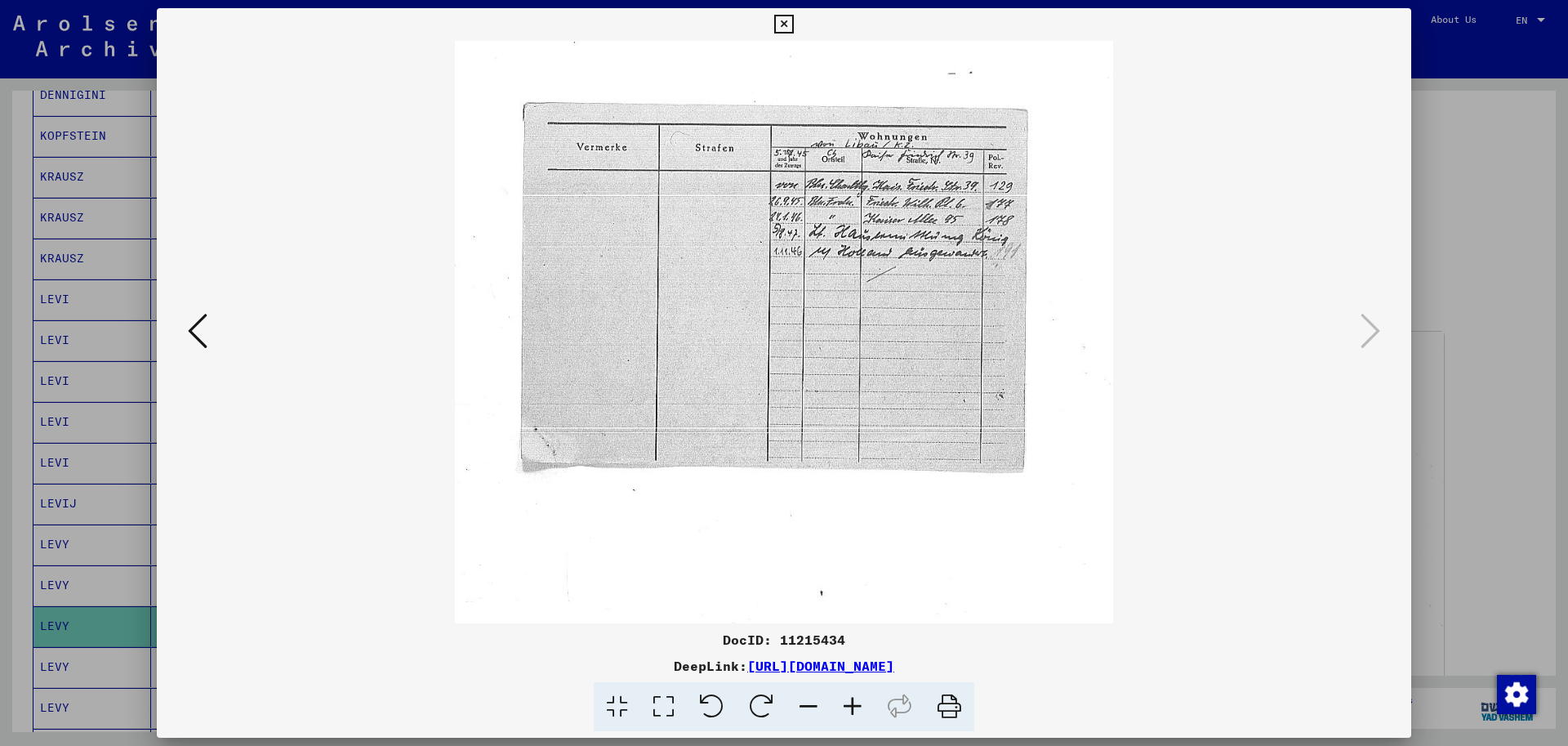
click at [857, 702] on icon at bounding box center [852, 706] width 44 height 49
click at [858, 701] on icon at bounding box center [852, 706] width 44 height 49
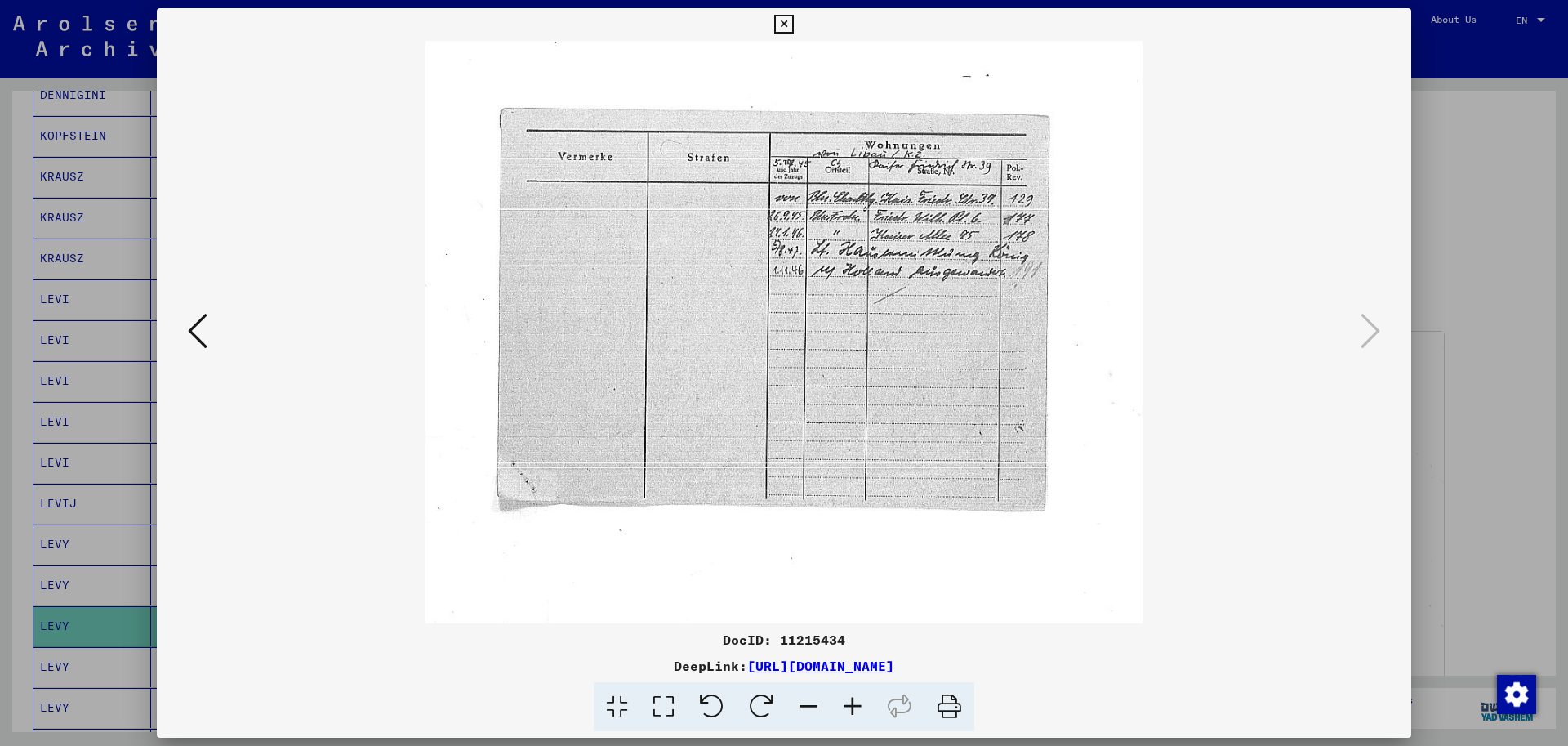
click at [858, 701] on icon at bounding box center [852, 706] width 44 height 49
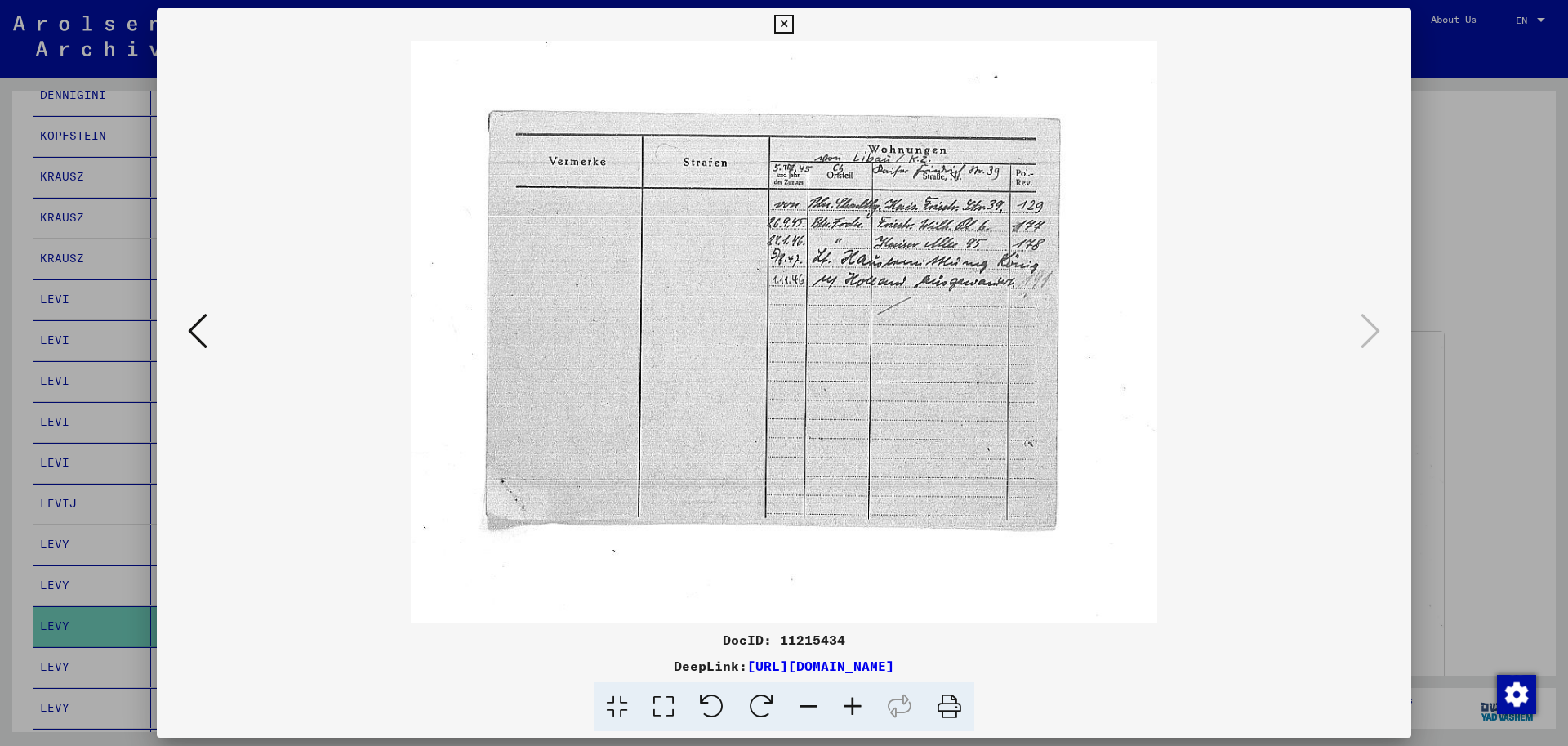
click at [858, 701] on icon at bounding box center [852, 706] width 44 height 49
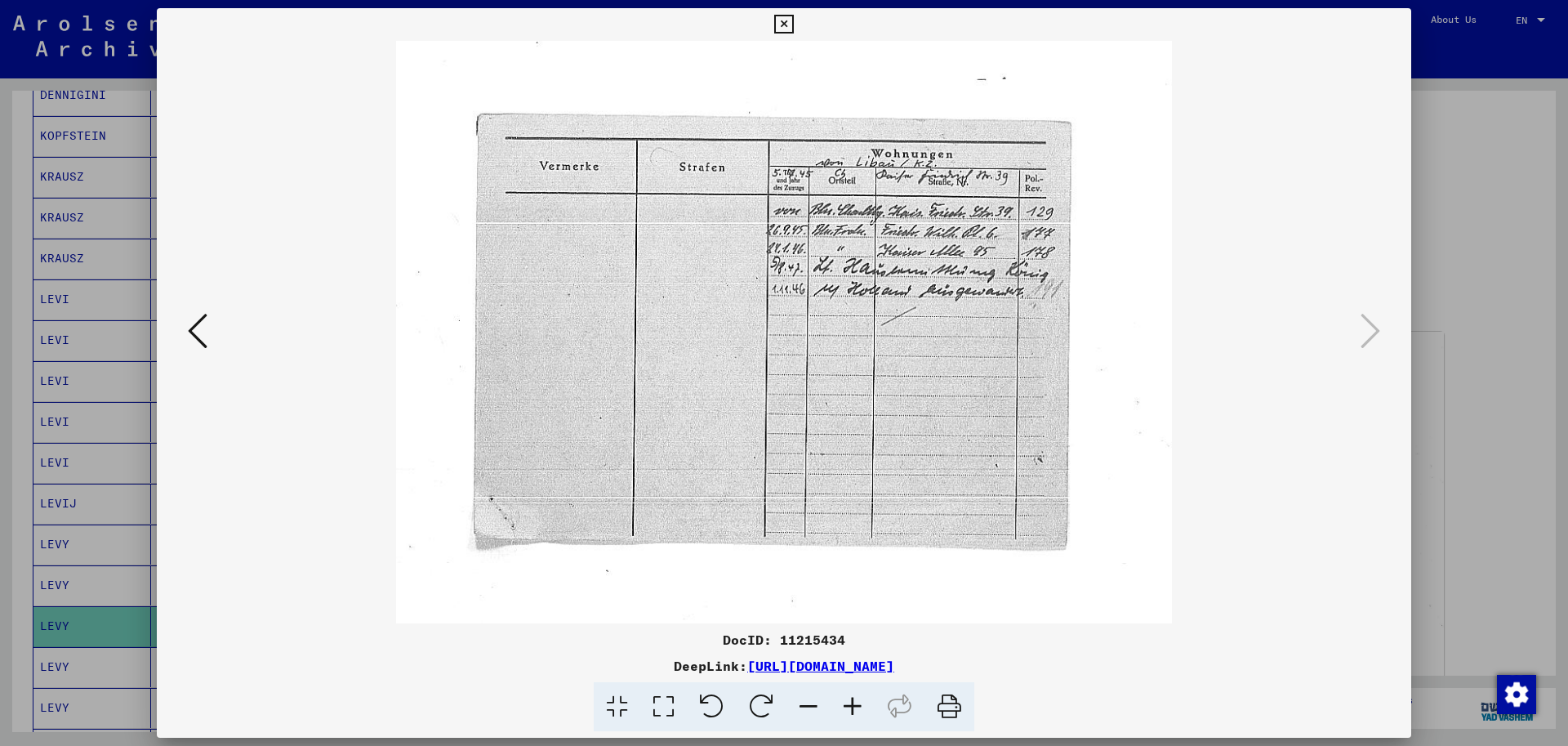
click at [858, 700] on icon at bounding box center [852, 706] width 44 height 49
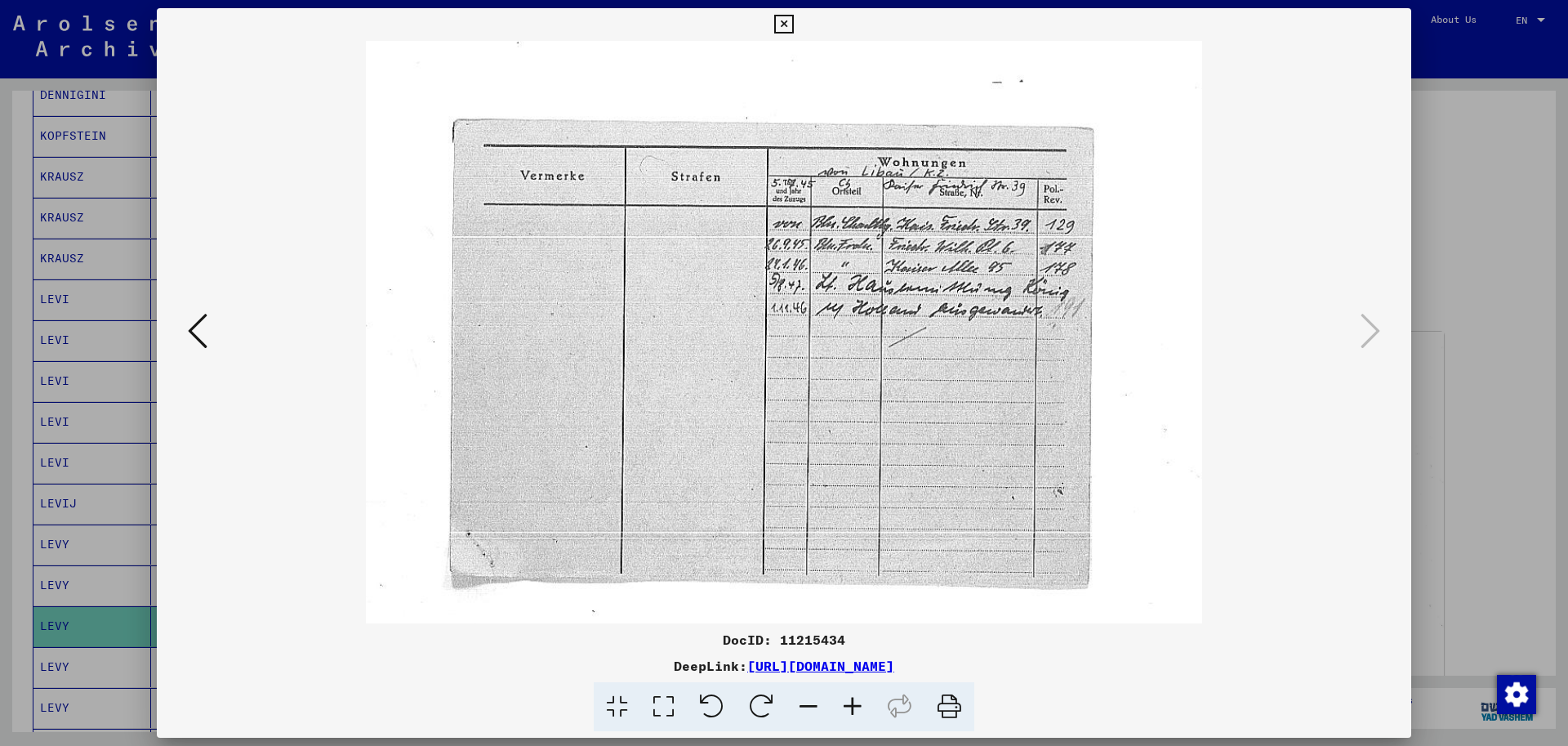
click at [104, 607] on div at bounding box center [784, 373] width 1568 height 746
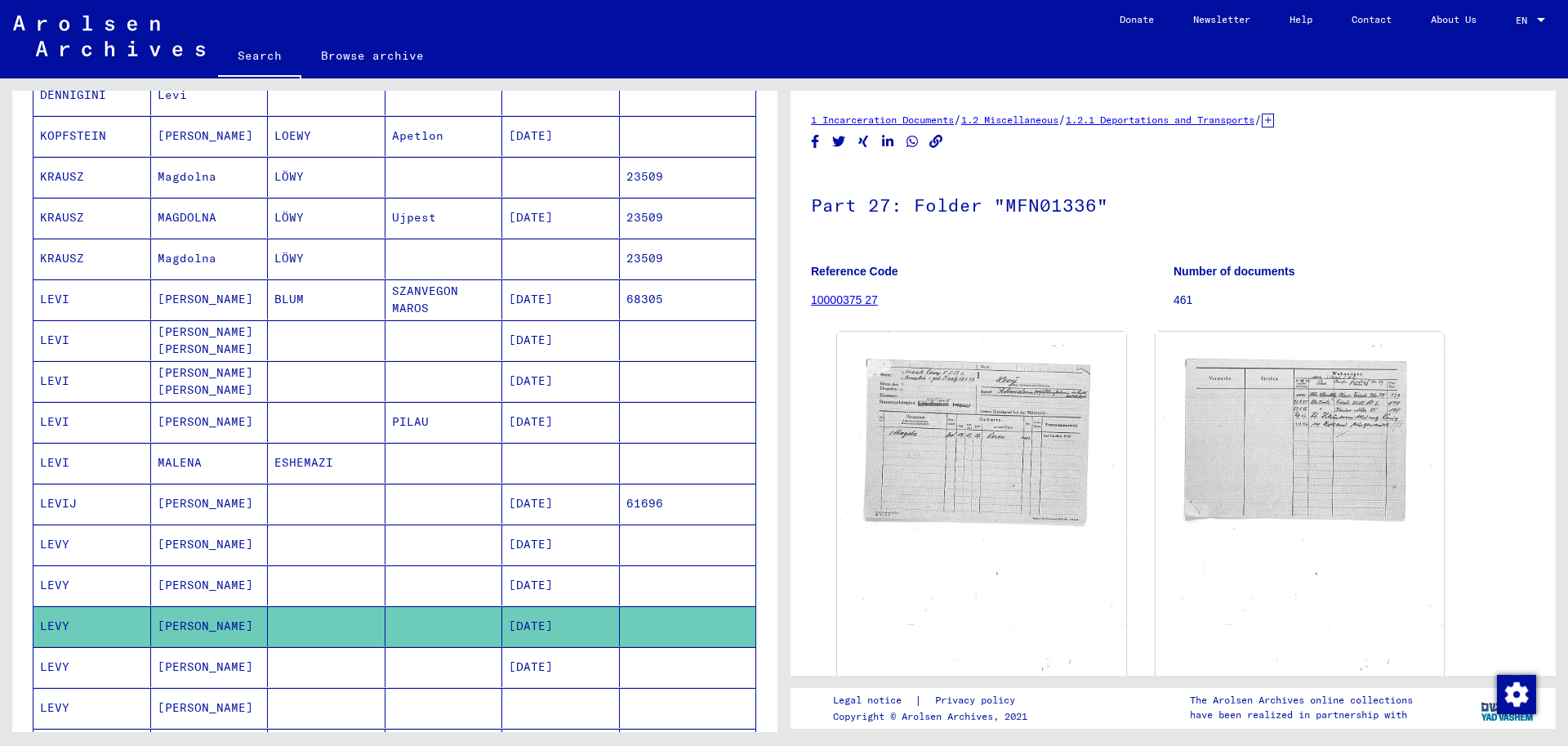
click at [542, 587] on mat-cell "[DATE]" at bounding box center [561, 585] width 118 height 40
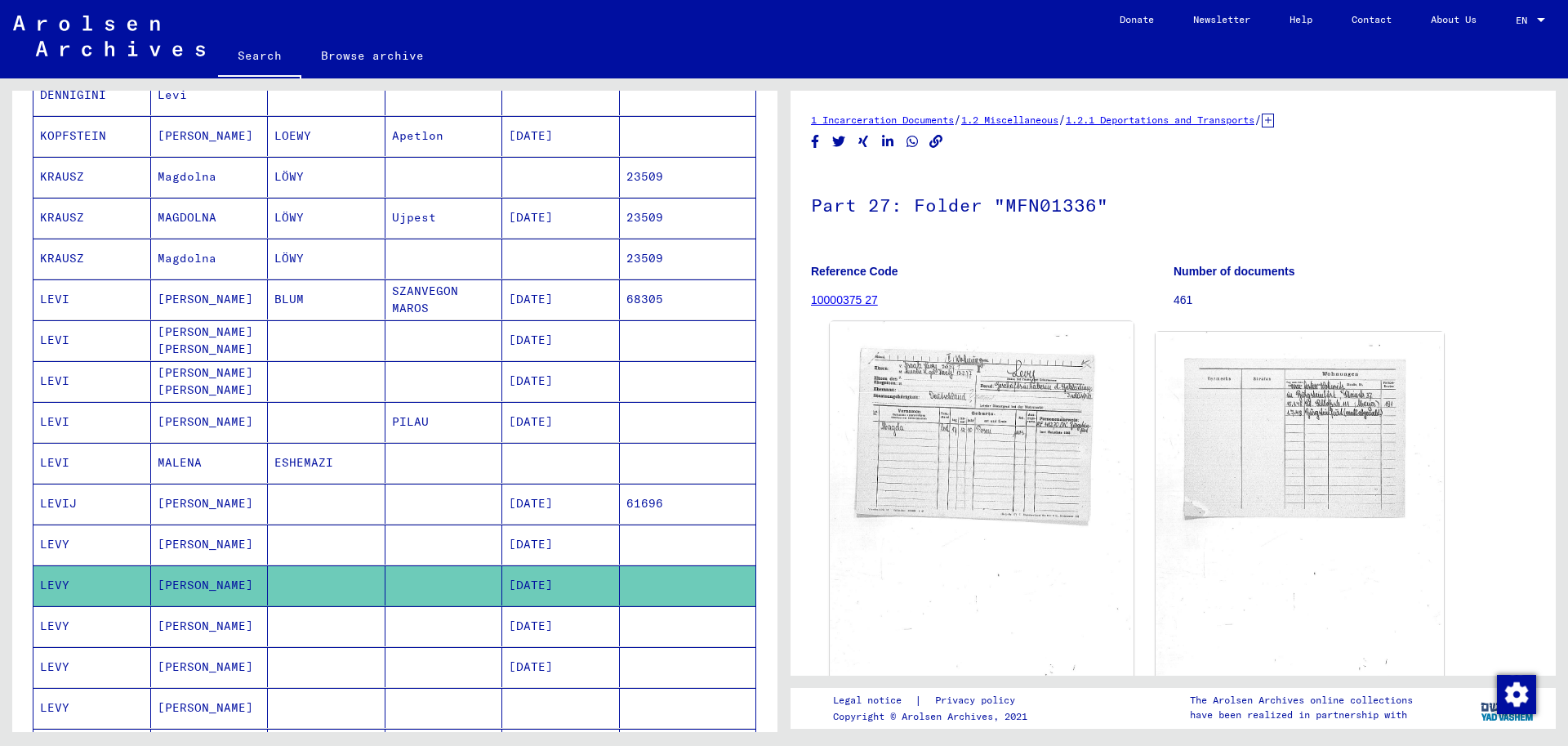
click at [984, 427] on img at bounding box center [980, 531] width 303 height 419
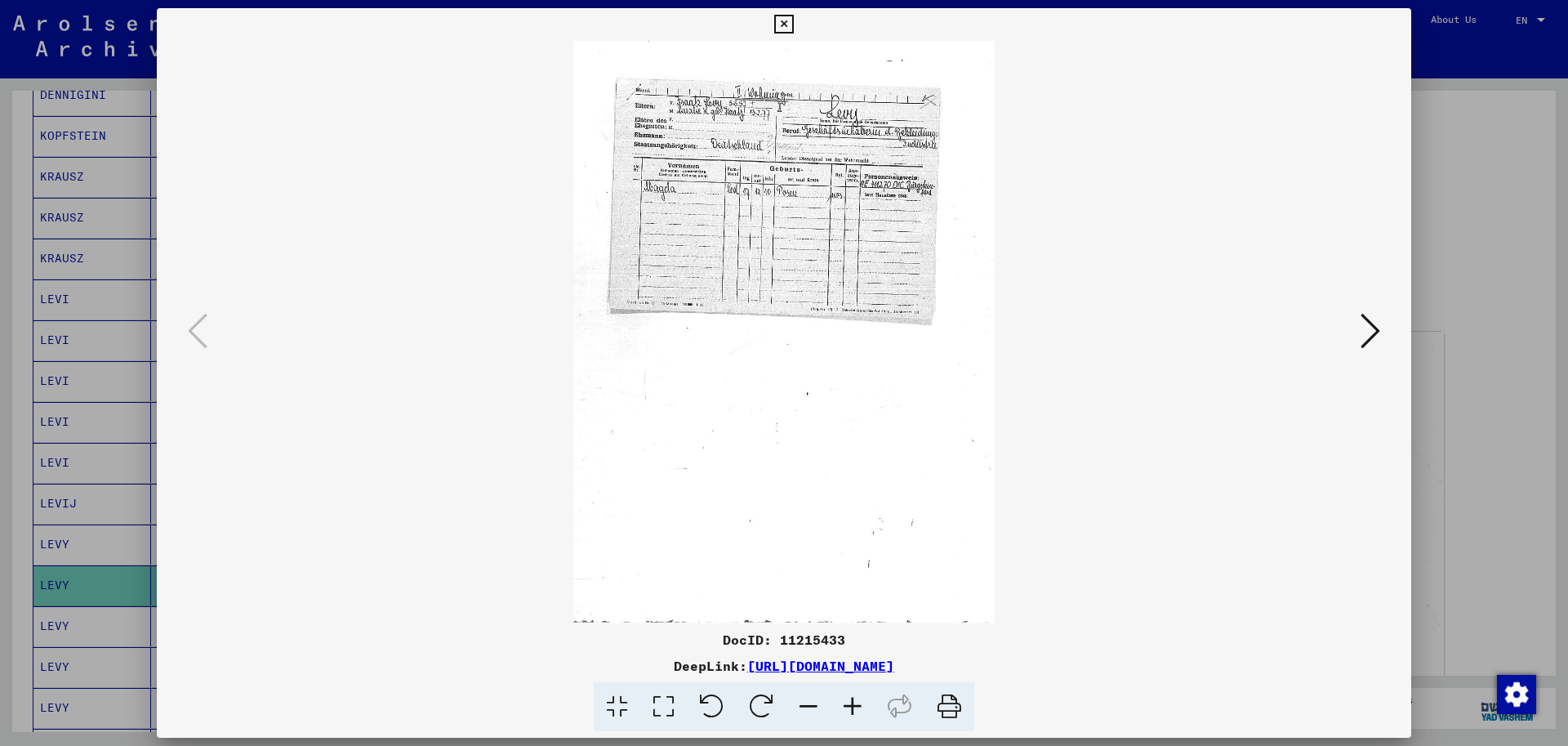
click at [984, 427] on img at bounding box center [784, 332] width 1143 height 582
click at [1365, 326] on icon at bounding box center [1370, 331] width 20 height 40
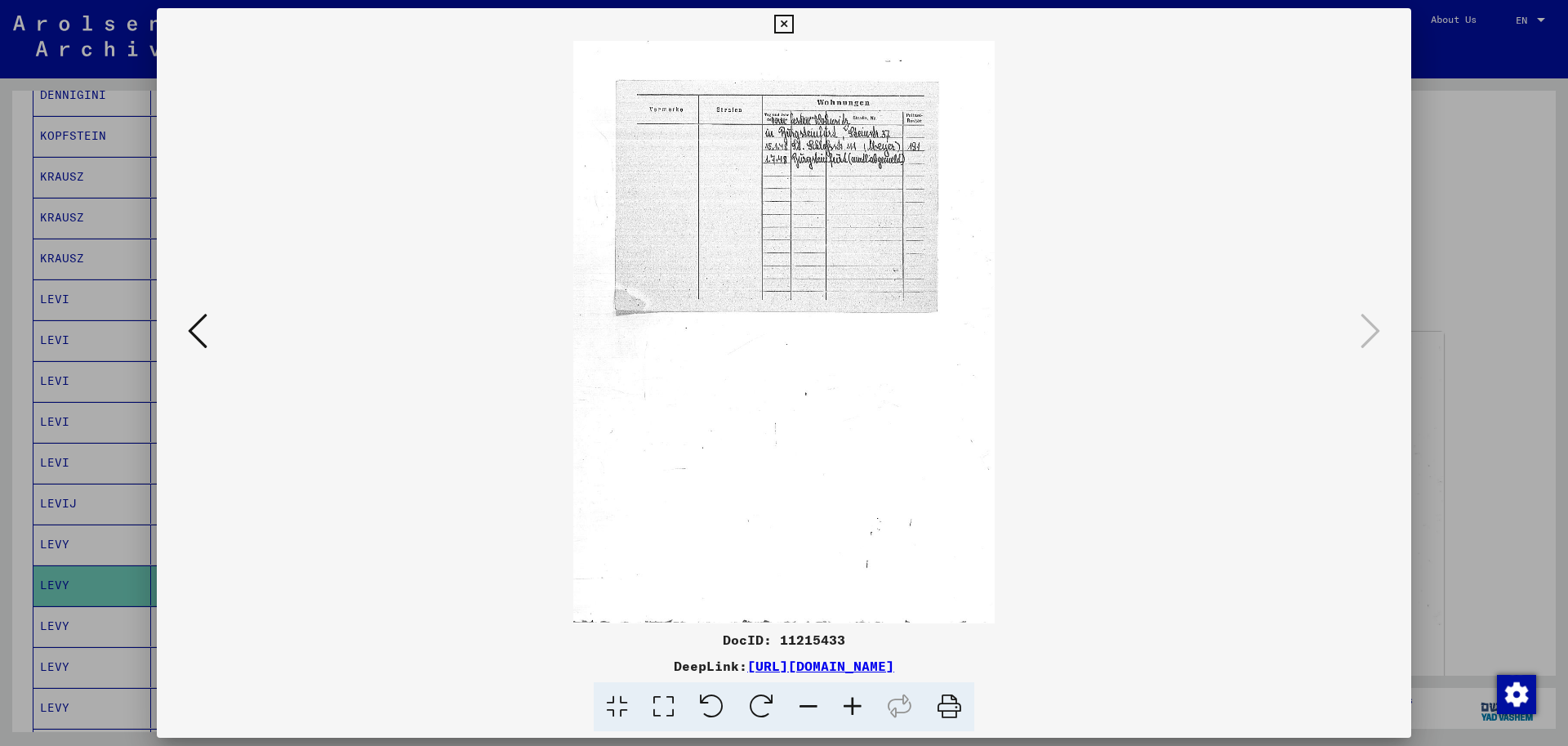
click at [847, 696] on icon at bounding box center [852, 706] width 44 height 49
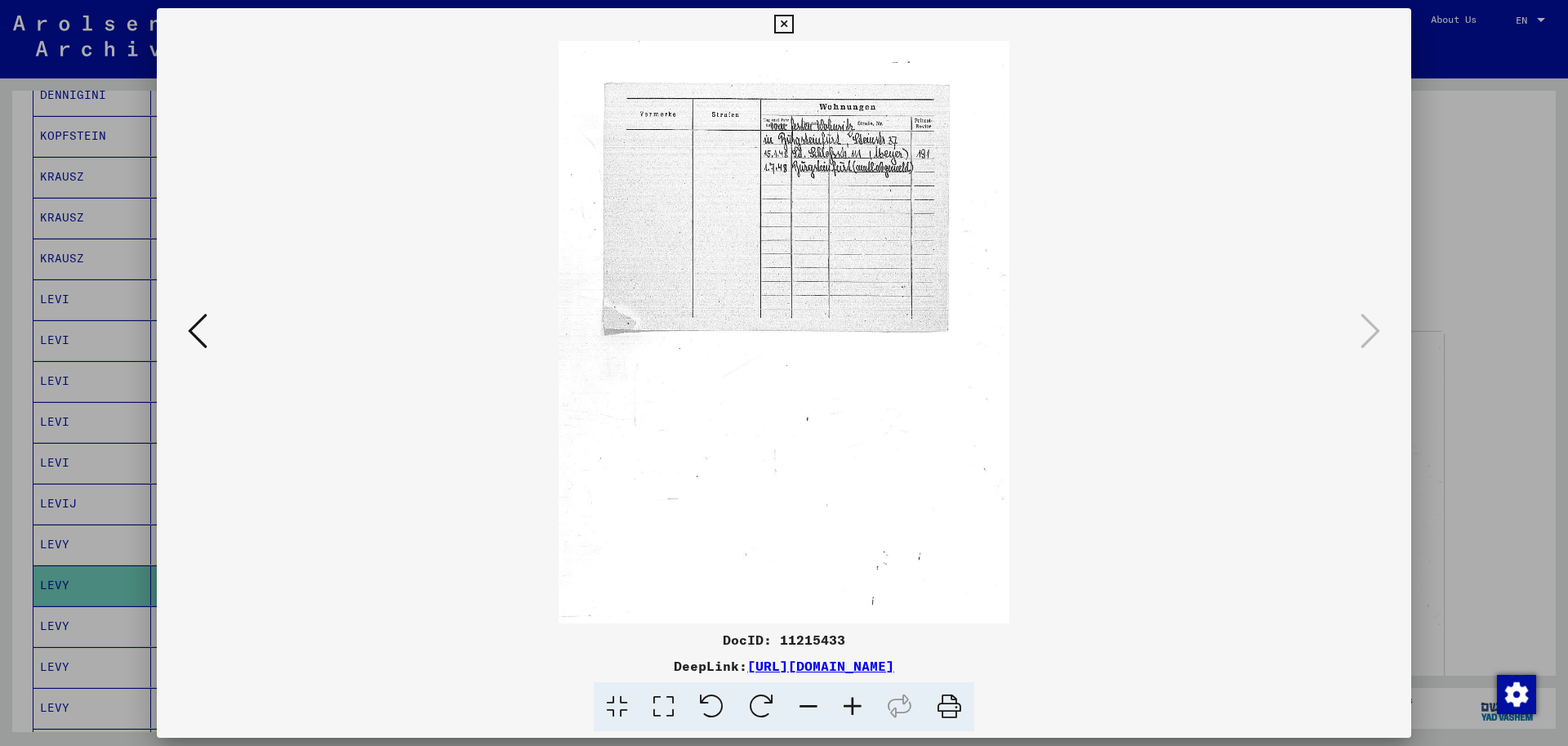
click at [849, 696] on icon at bounding box center [852, 706] width 44 height 49
click at [850, 695] on icon at bounding box center [852, 706] width 44 height 49
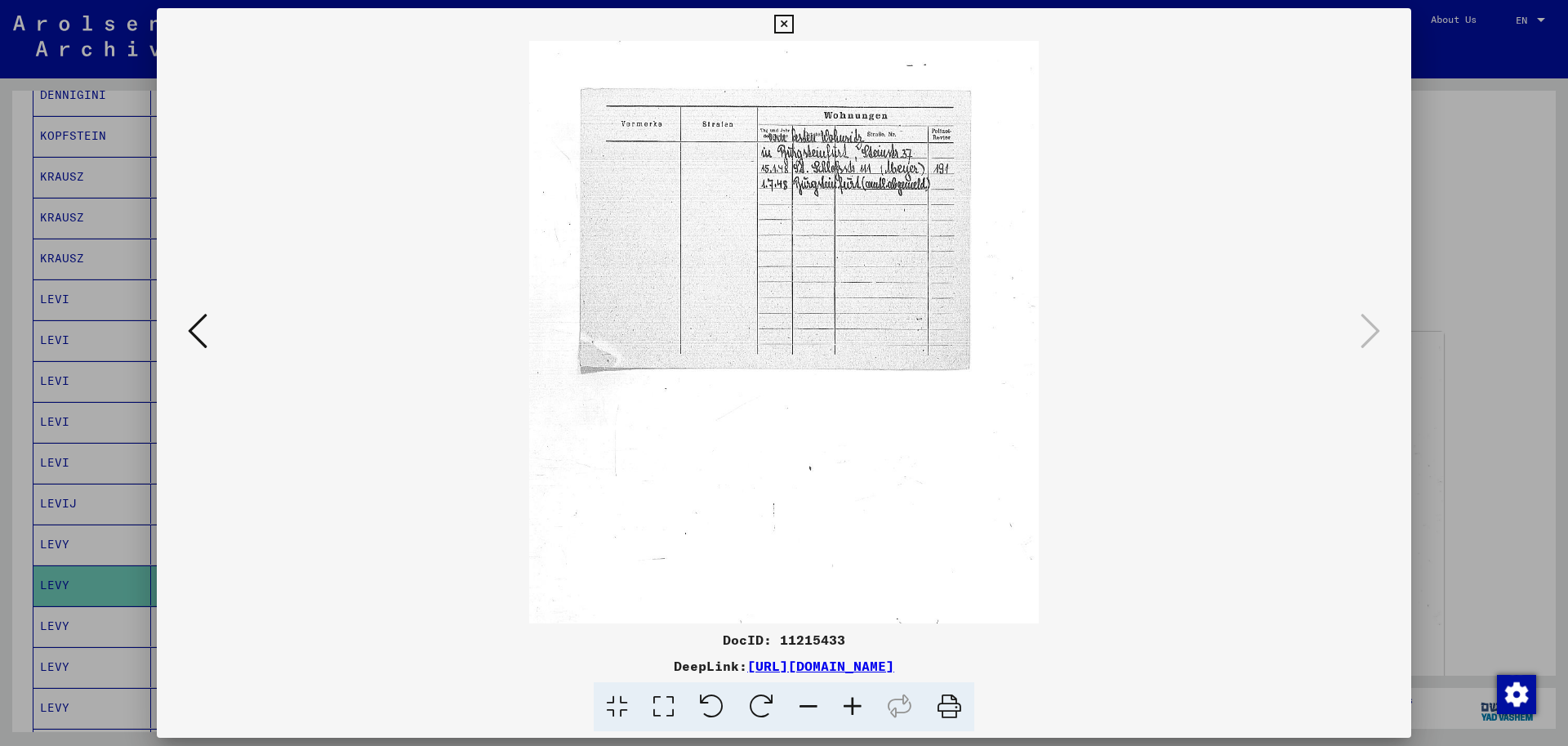
click at [850, 695] on icon at bounding box center [852, 706] width 44 height 49
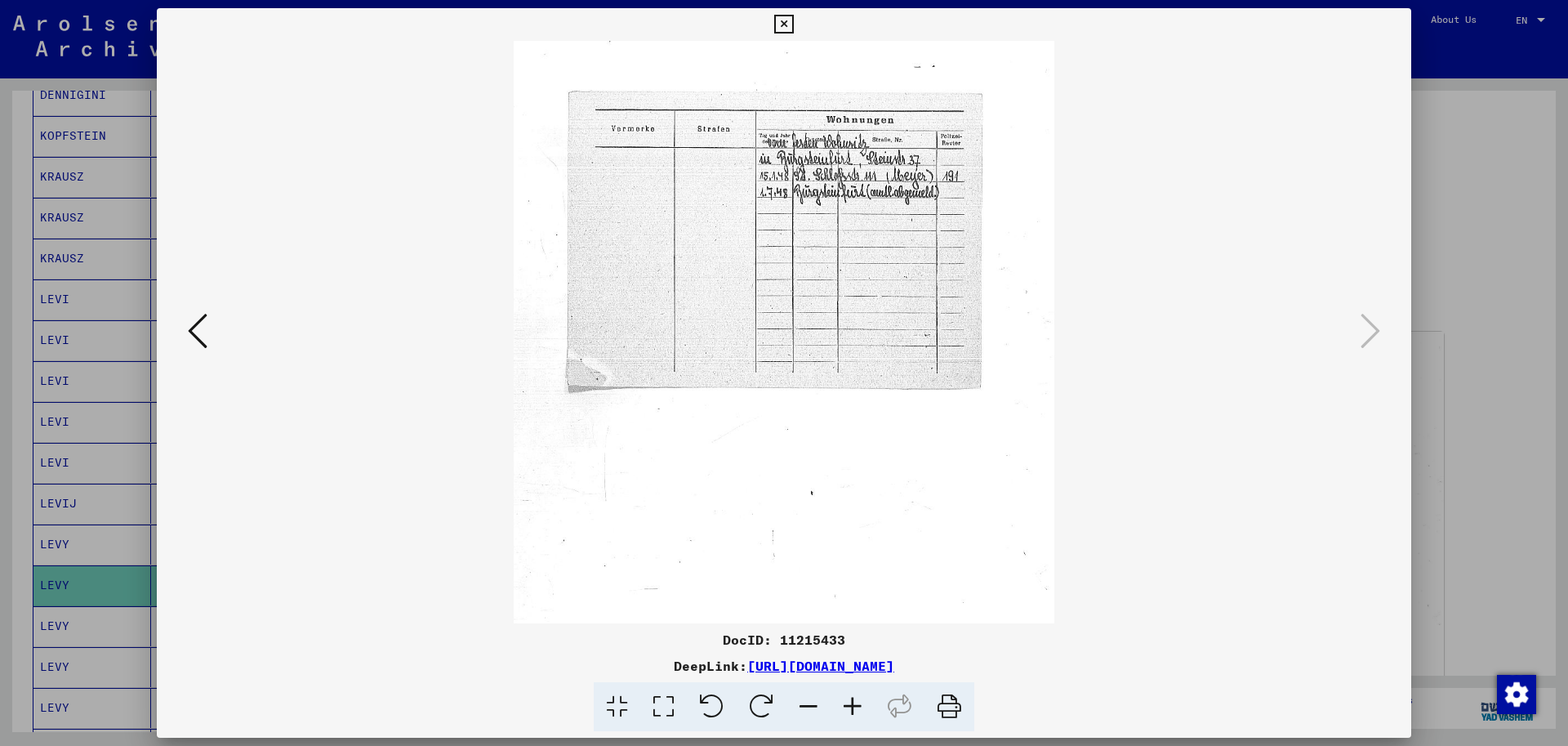
click at [851, 695] on icon at bounding box center [852, 706] width 44 height 49
click at [852, 694] on icon at bounding box center [852, 706] width 44 height 49
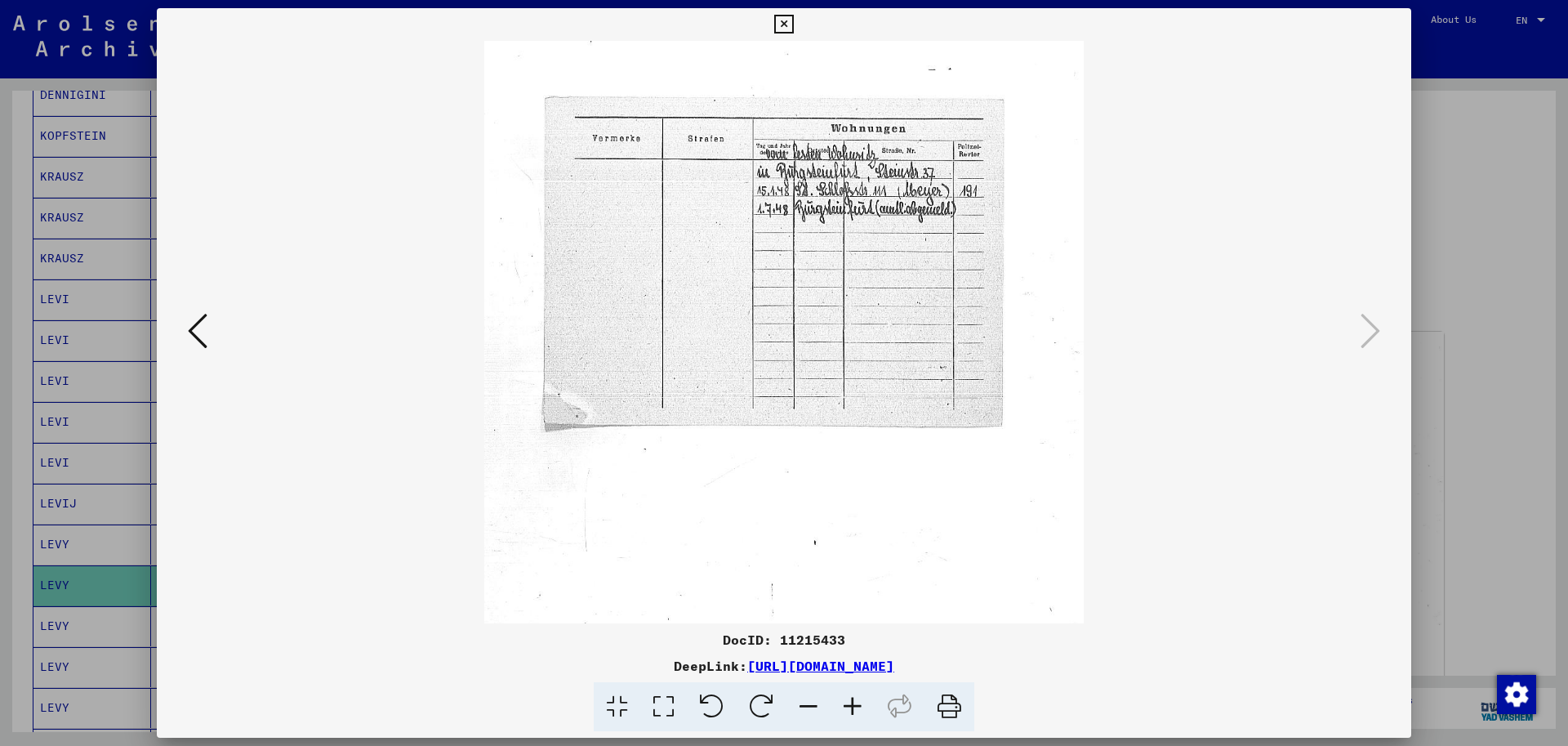
click at [853, 694] on icon at bounding box center [852, 706] width 44 height 49
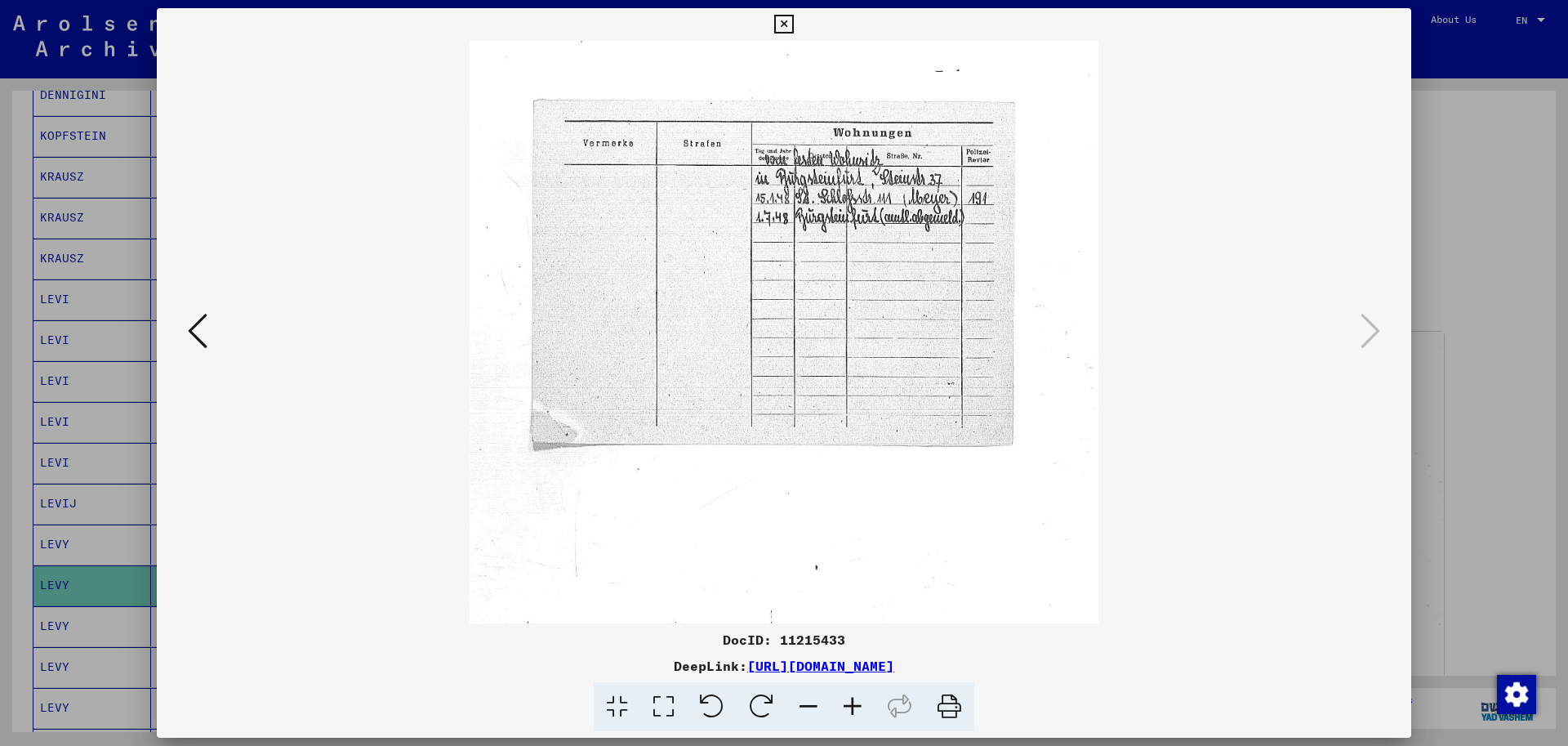
click at [853, 694] on icon at bounding box center [852, 706] width 44 height 49
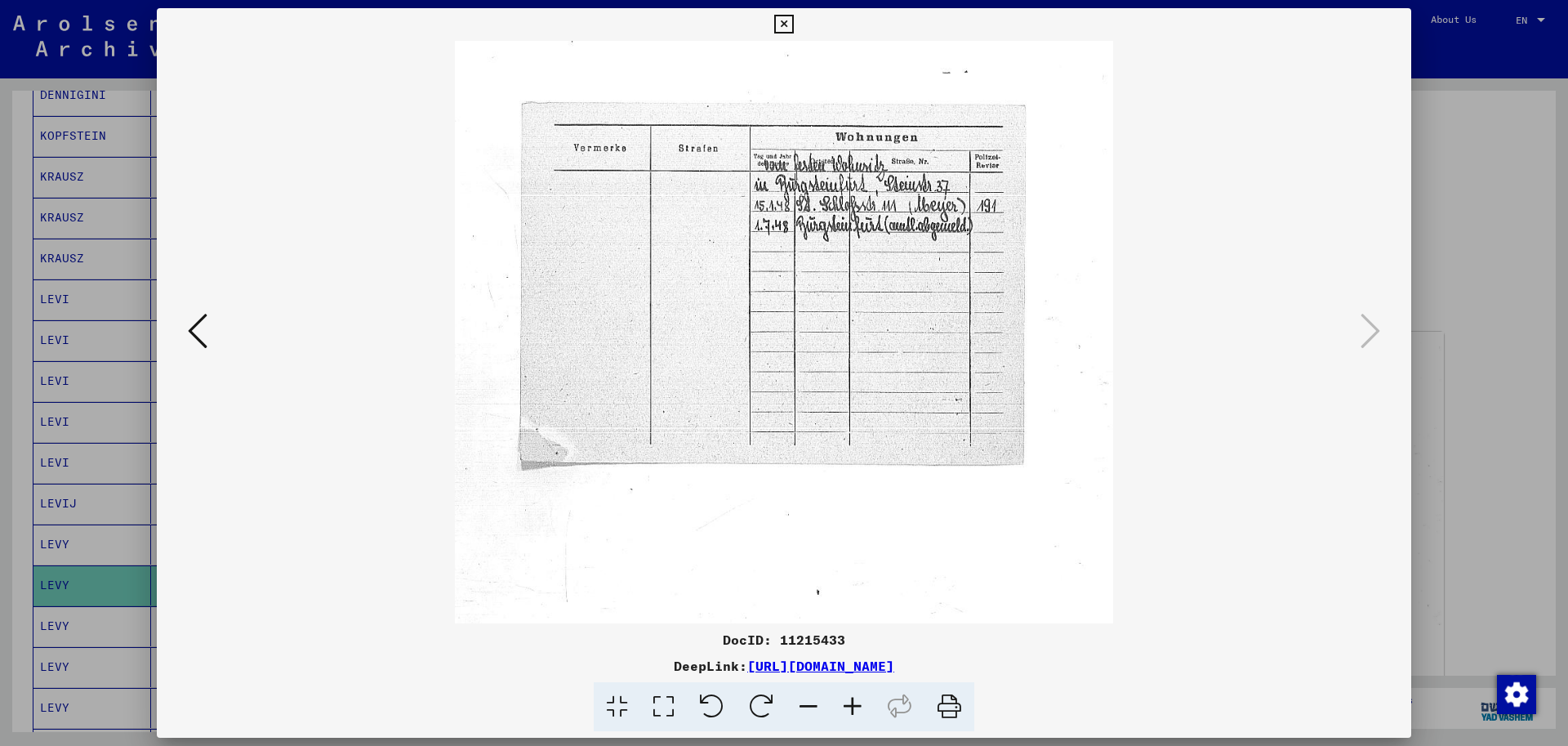
click at [854, 694] on icon at bounding box center [852, 706] width 44 height 49
click at [854, 693] on icon at bounding box center [852, 706] width 44 height 49
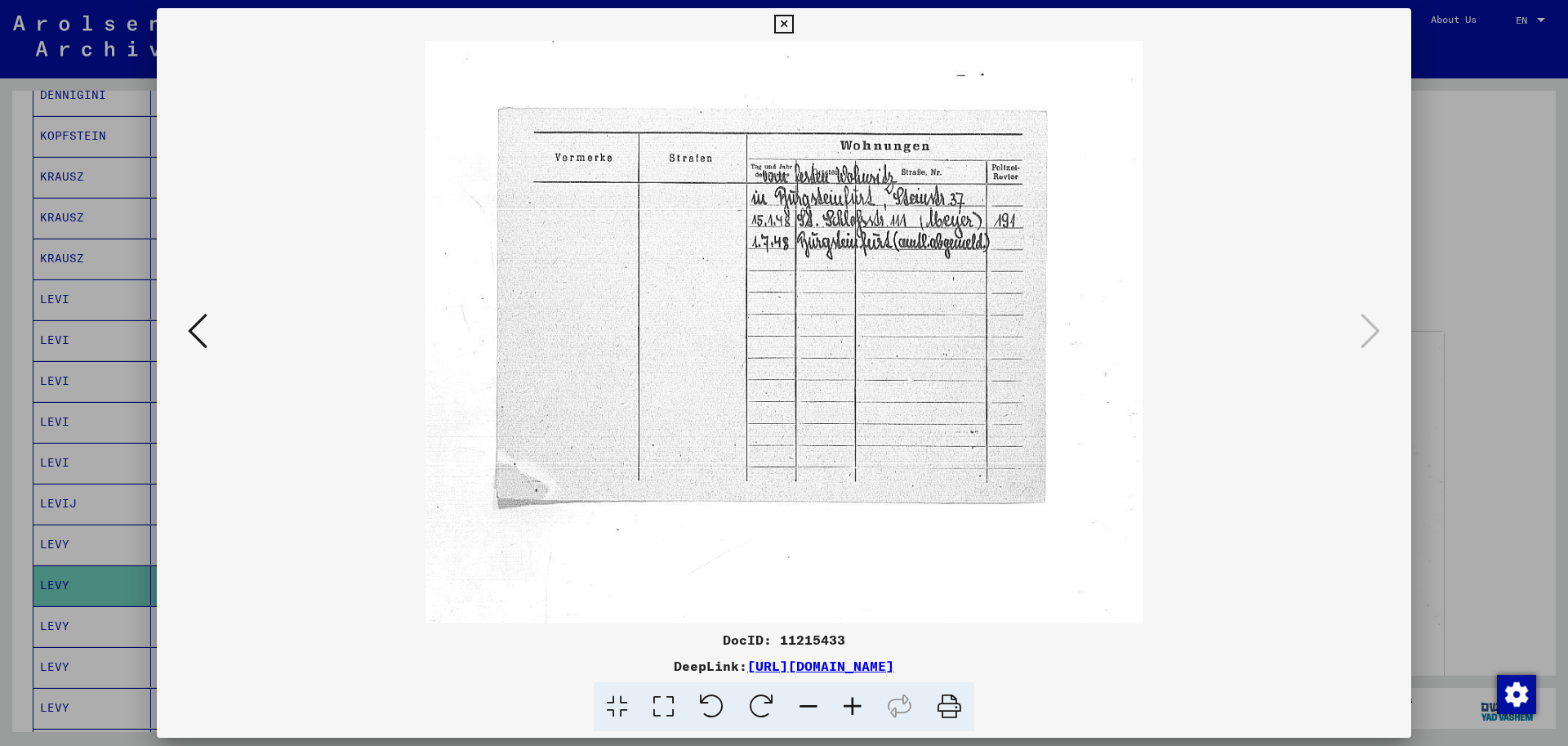
click at [855, 693] on icon at bounding box center [852, 706] width 44 height 49
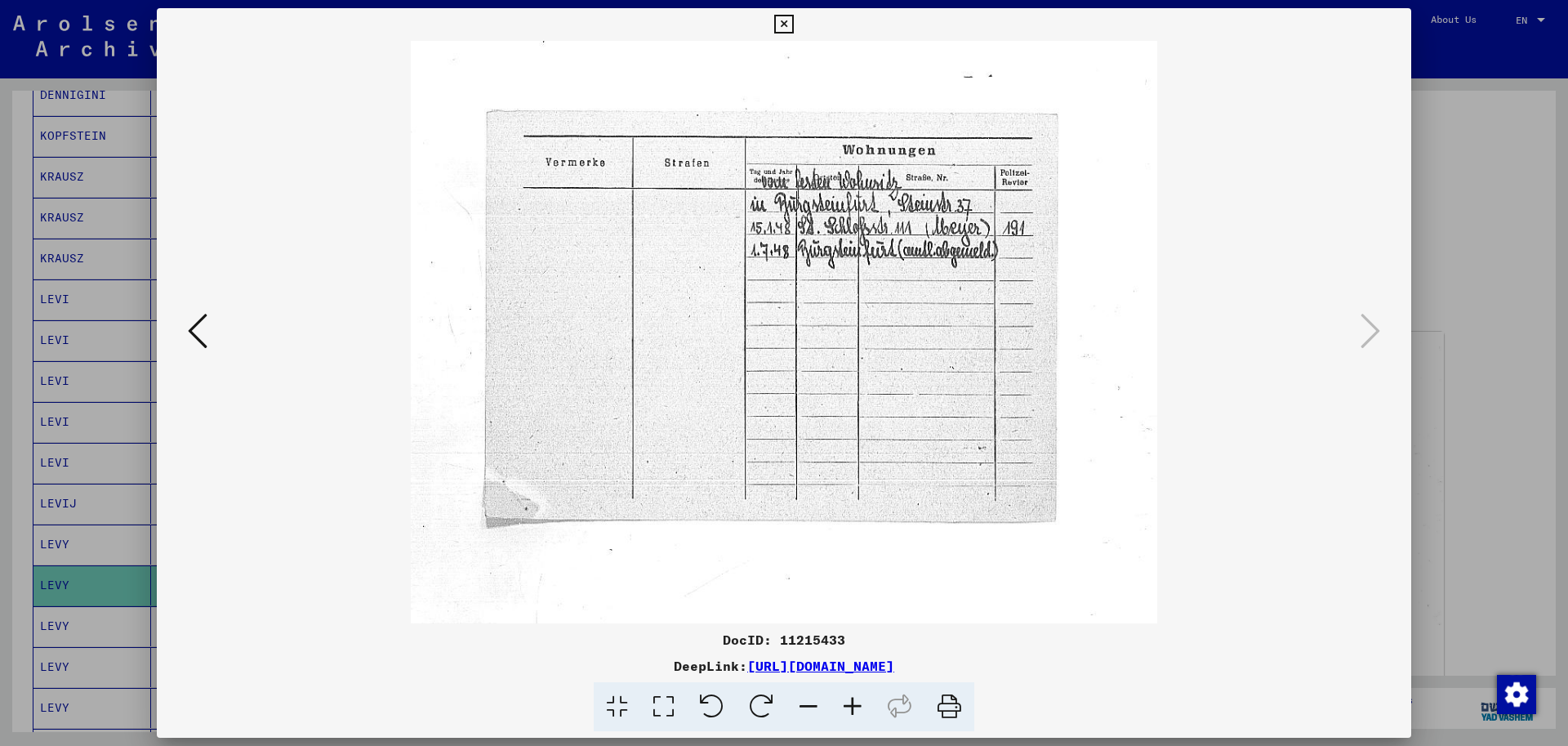
click at [855, 692] on icon at bounding box center [852, 706] width 44 height 49
click at [855, 692] on icon at bounding box center [852, 706] width 44 height 49
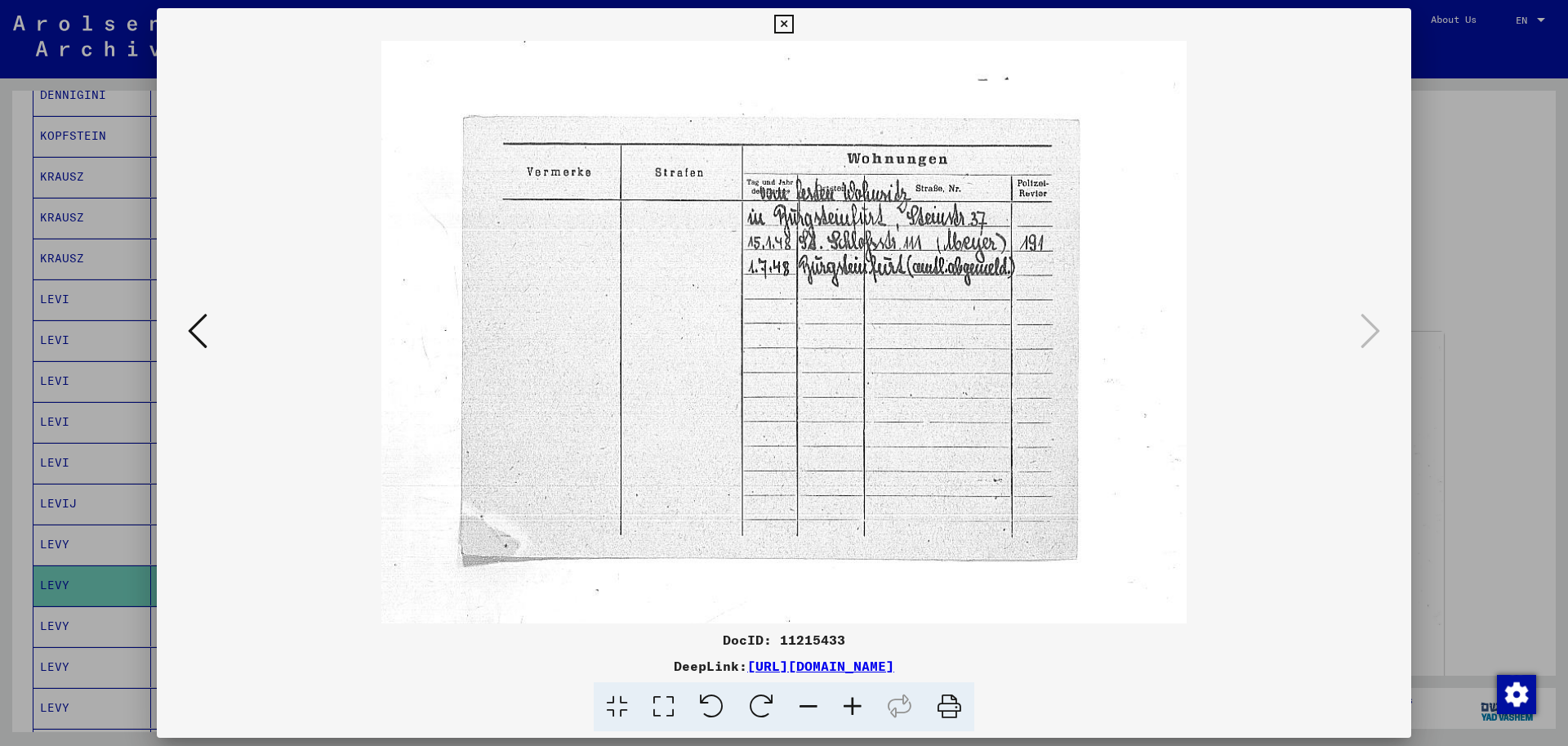
click at [858, 693] on icon at bounding box center [852, 706] width 44 height 49
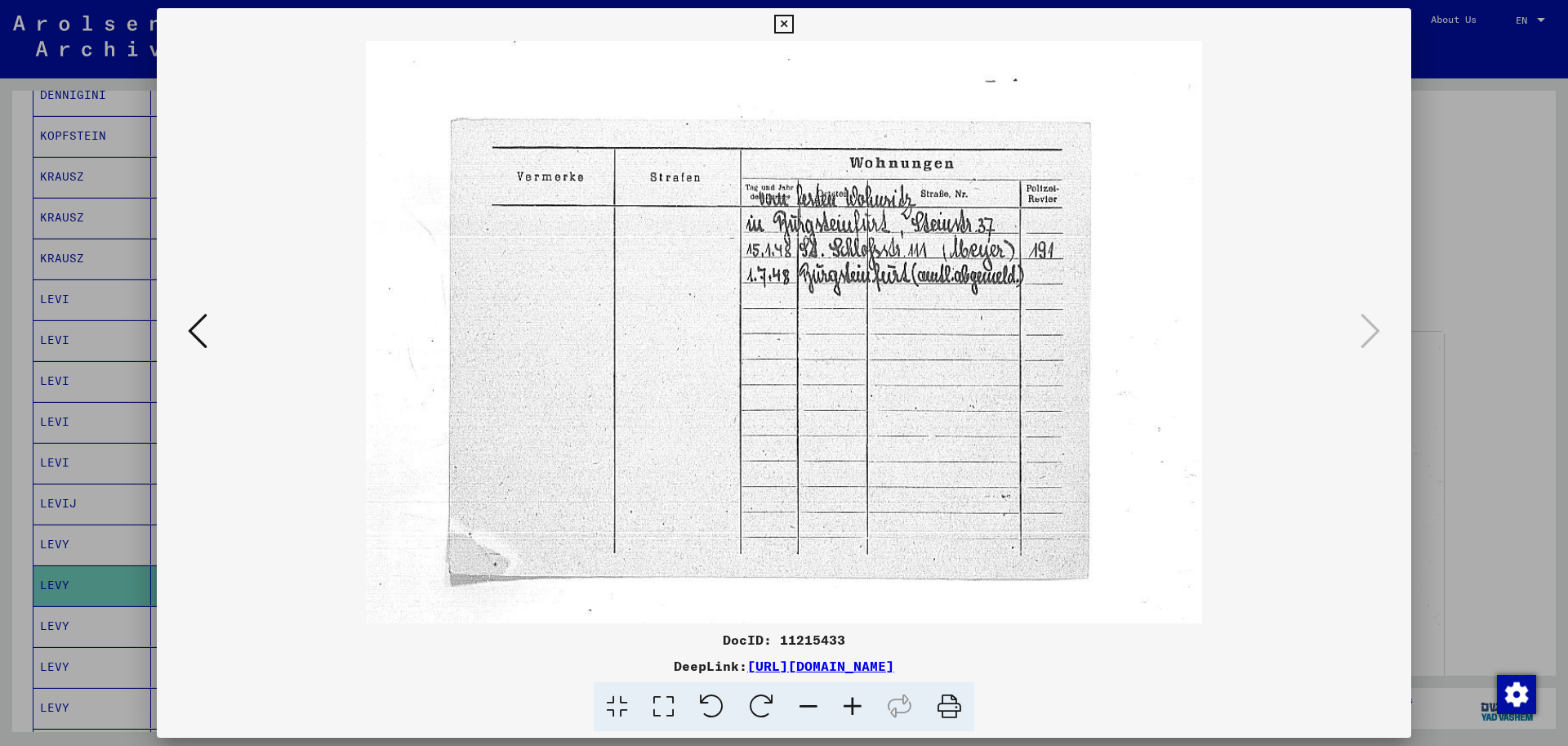
click at [859, 692] on icon at bounding box center [852, 706] width 44 height 49
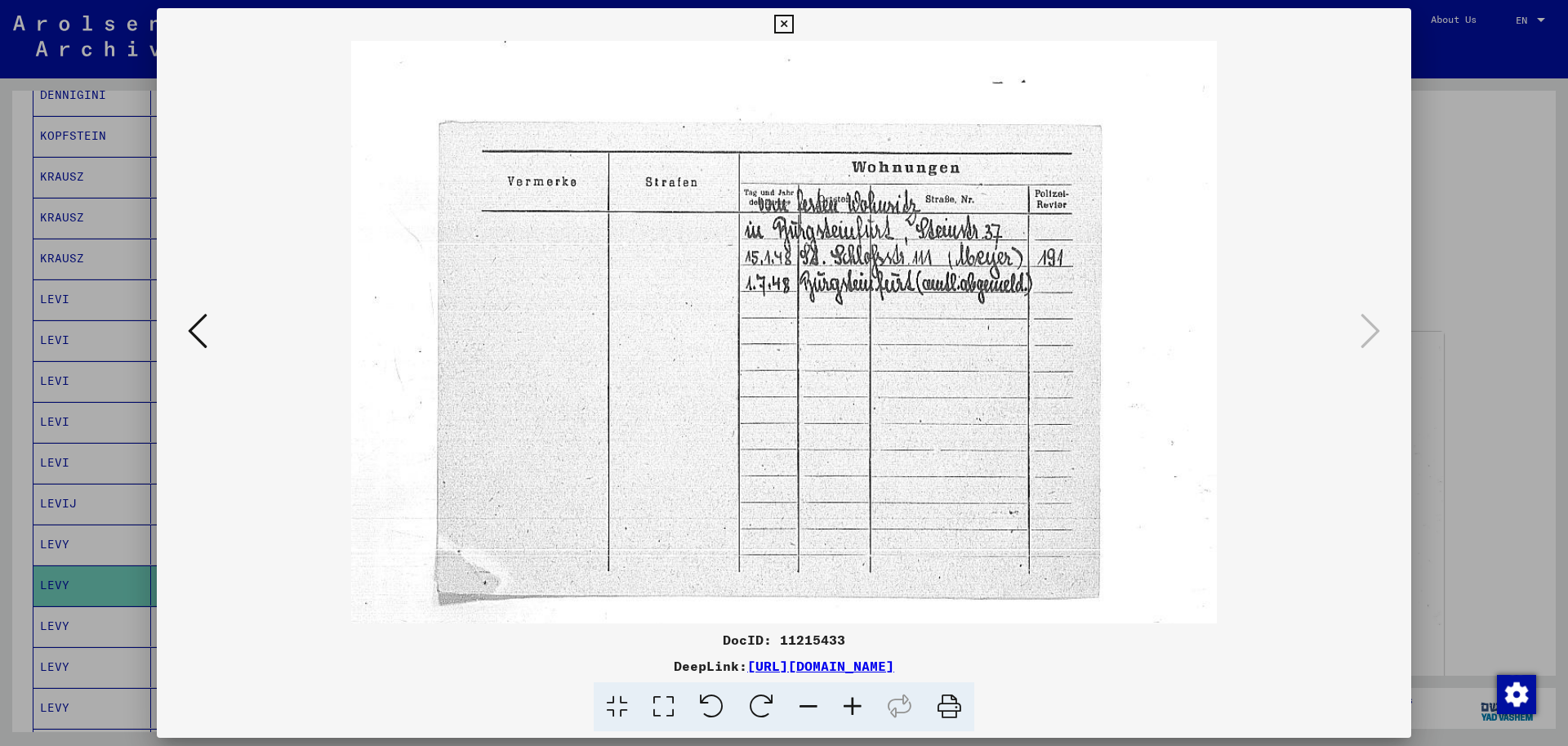
click at [782, 26] on icon at bounding box center [783, 24] width 19 height 20
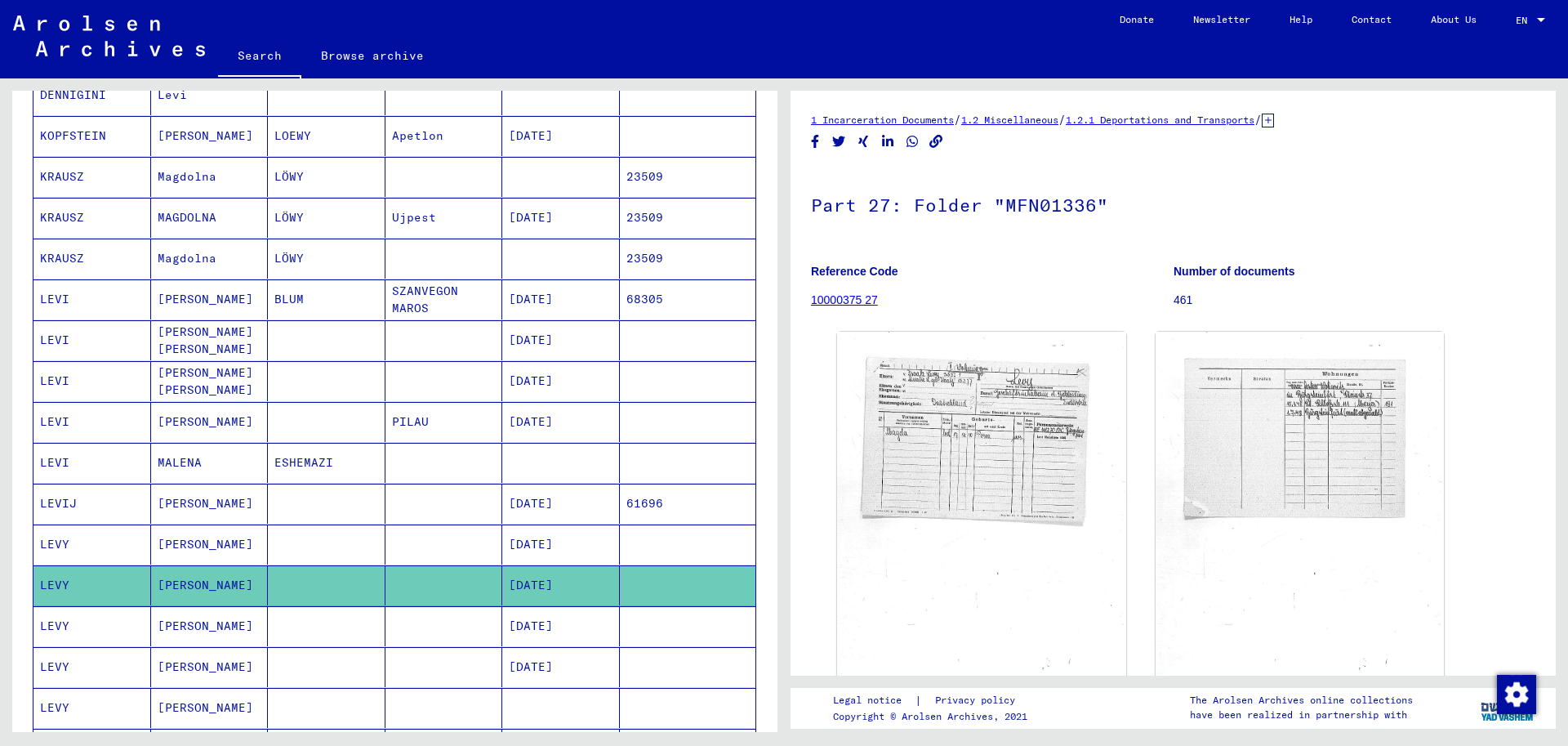
click at [166, 702] on mat-cell "[PERSON_NAME]" at bounding box center [209, 707] width 118 height 40
